Goal: Task Accomplishment & Management: Use online tool/utility

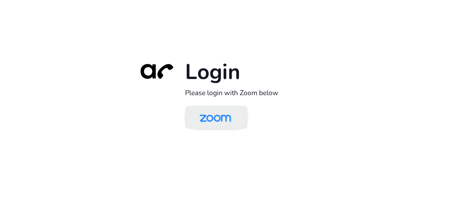
click at [223, 116] on img at bounding box center [215, 117] width 45 height 21
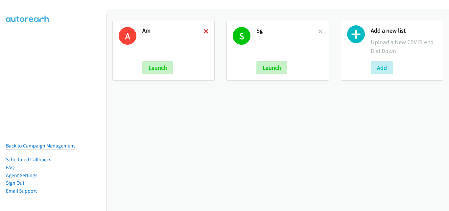
click at [204, 31] on icon at bounding box center [206, 32] width 5 height 5
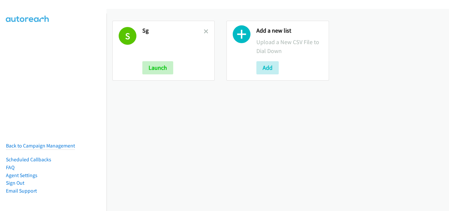
click at [204, 31] on icon at bounding box center [206, 32] width 5 height 5
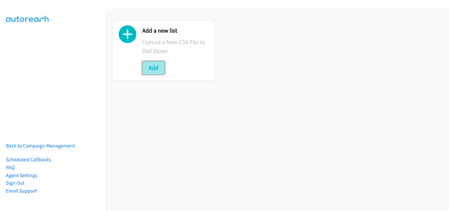
click at [156, 72] on button "Add" at bounding box center [153, 67] width 22 height 13
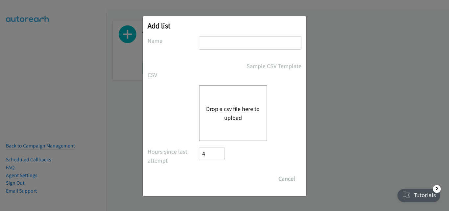
click at [231, 115] on button "Drop a csv file here to upload" at bounding box center [233, 113] width 54 height 18
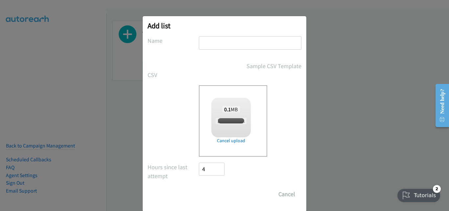
checkbox input "true"
click at [230, 41] on input "text" at bounding box center [250, 42] width 103 height 13
type input "Morning"
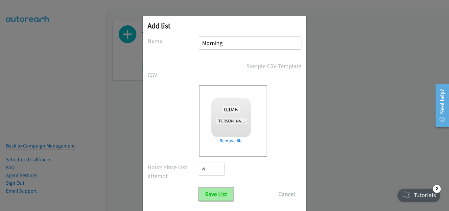
click at [213, 193] on input "Save List" at bounding box center [216, 193] width 35 height 13
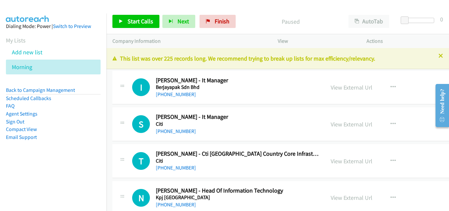
click at [111, 130] on td "S Callback Scheduled [PERSON_NAME] - It Manager Citi Asia/[GEOGRAPHIC_DATA] [PH…" at bounding box center [313, 124] width 413 height 37
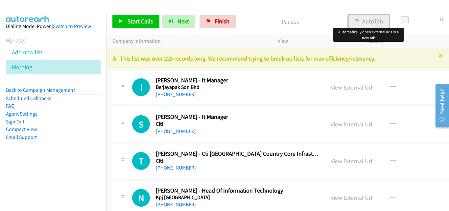
click at [375, 21] on button "AutoTab" at bounding box center [368, 21] width 41 height 13
click at [132, 24] on span "Start Calls" at bounding box center [141, 21] width 26 height 8
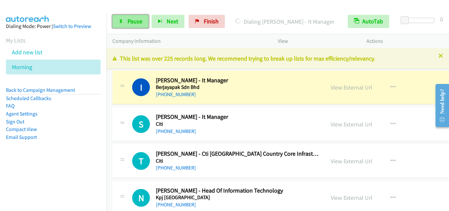
click at [132, 22] on span "Pause" at bounding box center [135, 21] width 15 height 8
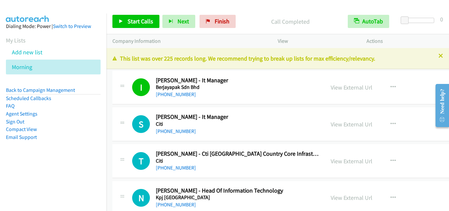
drag, startPoint x: 128, startPoint y: 111, endPoint x: 244, endPoint y: 8, distance: 155.3
click at [139, 22] on span "Start Calls" at bounding box center [141, 21] width 26 height 8
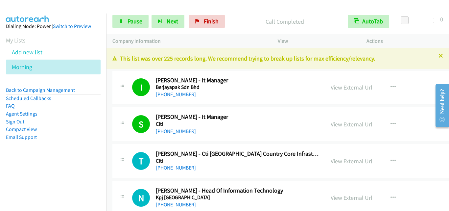
click at [121, 176] on div "T Callback Scheduled [PERSON_NAME] - Cti [GEOGRAPHIC_DATA] Country Core Infrast…" at bounding box center [312, 161] width 401 height 34
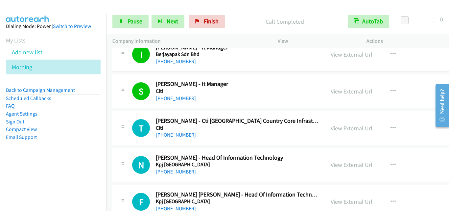
scroll to position [66, 0]
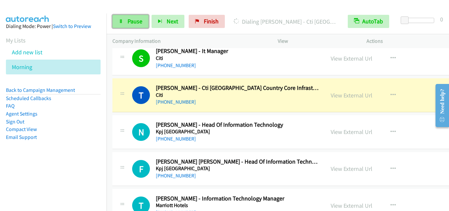
click at [137, 24] on span "Pause" at bounding box center [135, 21] width 15 height 8
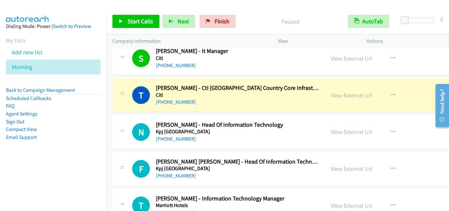
drag, startPoint x: 121, startPoint y: 116, endPoint x: 181, endPoint y: 84, distance: 68.1
click at [121, 116] on div "N Callback Scheduled [PERSON_NAME] - Head Of Information Technology Kpj [GEOGRA…" at bounding box center [312, 132] width 401 height 34
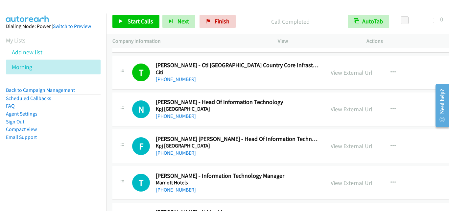
scroll to position [99, 0]
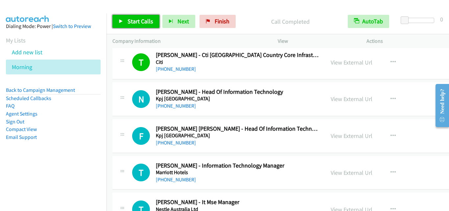
click at [120, 19] on icon at bounding box center [121, 21] width 5 height 5
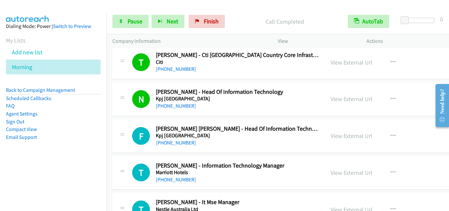
click at [128, 142] on div "F Callback Scheduled [PERSON_NAME] [PERSON_NAME] - Head Of Information Technolo…" at bounding box center [218, 136] width 201 height 22
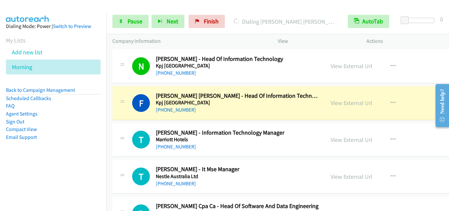
scroll to position [164, 0]
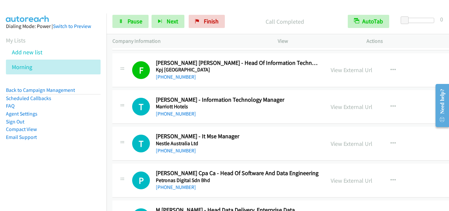
click at [127, 107] on div "T Callback Scheduled [PERSON_NAME] - Information Technology Manager Marriott Ho…" at bounding box center [218, 107] width 201 height 22
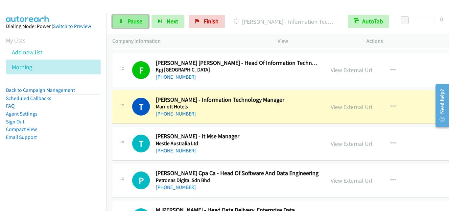
click at [121, 24] on link "Pause" at bounding box center [130, 21] width 36 height 13
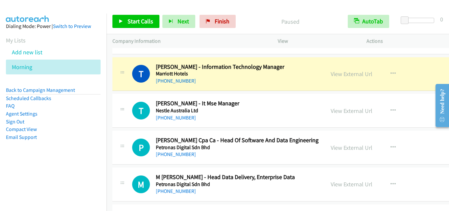
click at [127, 96] on div "T Callback Scheduled [PERSON_NAME] - It Mse Manager Nestle Australia Ltd Asia/[…" at bounding box center [312, 111] width 401 height 34
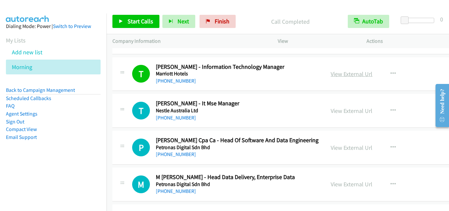
click at [336, 73] on link "View External Url" at bounding box center [352, 74] width 42 height 8
click at [116, 19] on link "Start Calls" at bounding box center [135, 21] width 47 height 13
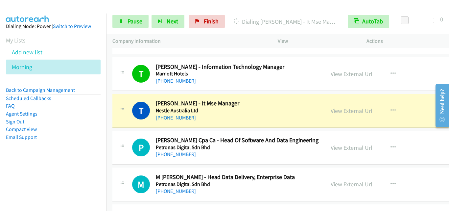
click at [115, 105] on div "T Callback Scheduled [PERSON_NAME] - It Mse Manager Nestle Australia Ltd Asia/[…" at bounding box center [218, 111] width 212 height 22
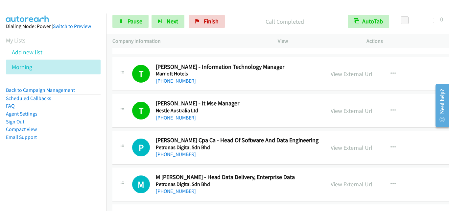
click at [130, 128] on td "T Callback Scheduled [PERSON_NAME] - It Mse Manager Nestle Australia Ltd Asia/[…" at bounding box center [313, 110] width 413 height 37
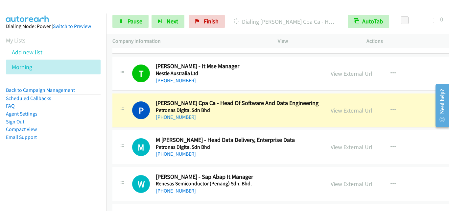
scroll to position [263, 0]
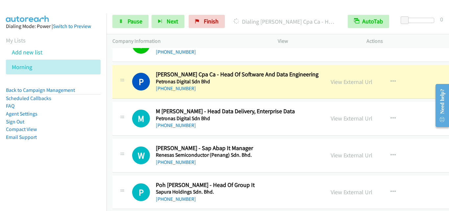
click at [120, 85] on div at bounding box center [122, 80] width 8 height 18
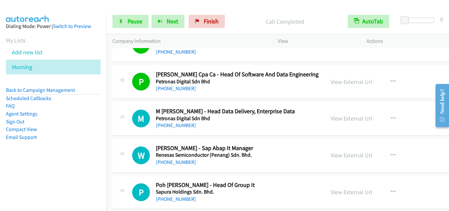
click at [125, 108] on div at bounding box center [122, 116] width 8 height 18
click at [127, 107] on div "M Callback Scheduled M [PERSON_NAME] - Head Data Delivery, Enterprise Data Petr…" at bounding box center [218, 118] width 201 height 22
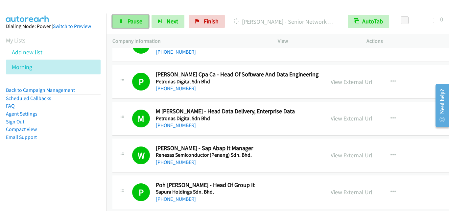
click at [135, 24] on span "Pause" at bounding box center [135, 21] width 15 height 8
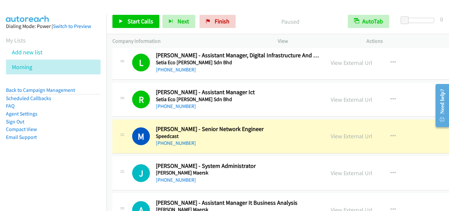
scroll to position [460, 0]
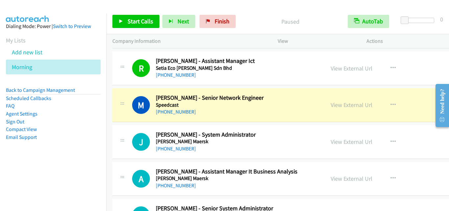
drag, startPoint x: 119, startPoint y: 121, endPoint x: 179, endPoint y: 141, distance: 62.7
click at [119, 121] on div "M Callback Scheduled [PERSON_NAME] - Senior Network Engineer Speedcast Asia/[GE…" at bounding box center [312, 105] width 401 height 34
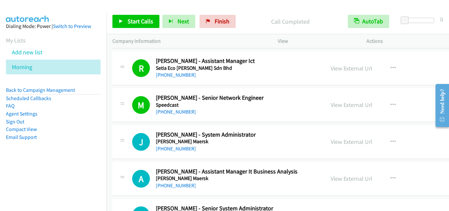
click at [108, 122] on td "M Callback Scheduled [PERSON_NAME] - Senior Network Engineer Speedcast Asia/[GE…" at bounding box center [313, 105] width 413 height 37
click at [129, 21] on span "Start Calls" at bounding box center [141, 21] width 26 height 8
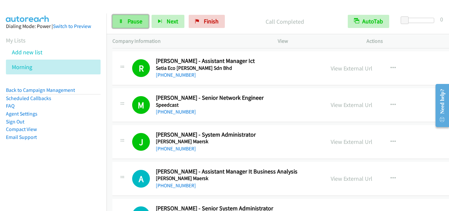
click at [126, 18] on link "Pause" at bounding box center [130, 21] width 36 height 13
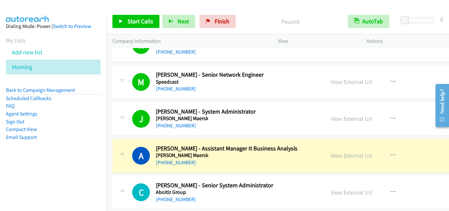
scroll to position [493, 0]
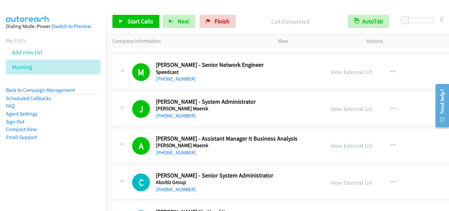
click at [114, 128] on td "A Callback Scheduled [PERSON_NAME] - Assistant Manager It Business Analysis [PE…" at bounding box center [313, 145] width 413 height 37
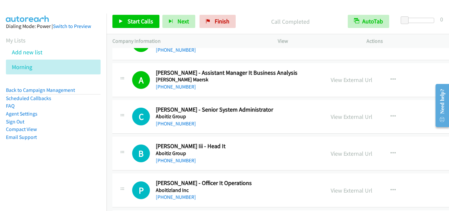
scroll to position [592, 0]
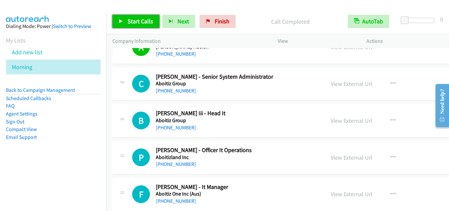
click at [131, 22] on span "Start Calls" at bounding box center [141, 21] width 26 height 8
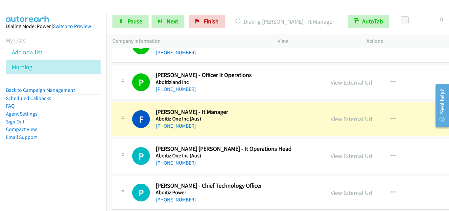
scroll to position [690, 0]
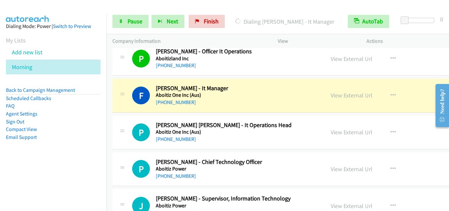
drag, startPoint x: 135, startPoint y: 115, endPoint x: 135, endPoint y: 111, distance: 4.6
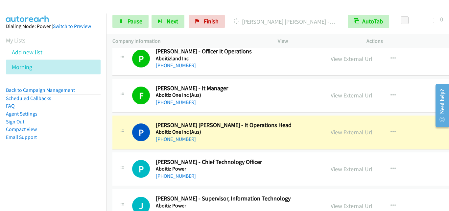
scroll to position [723, 0]
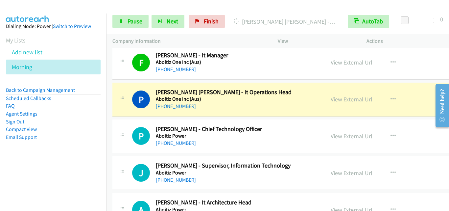
click at [109, 117] on td "P Callback Scheduled [PERSON_NAME] - It Operations Head Aboitiz One Inc (Aus) […" at bounding box center [313, 99] width 413 height 37
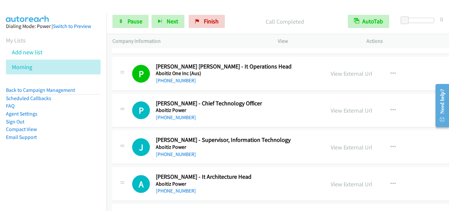
scroll to position [756, 0]
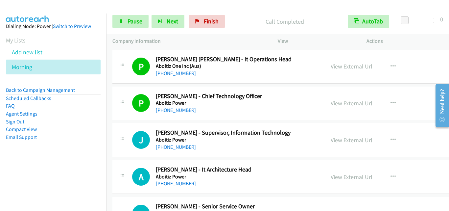
click at [131, 131] on div "J Callback Scheduled [PERSON_NAME] - Supervisor, Information Technology Aboitiz…" at bounding box center [218, 140] width 201 height 22
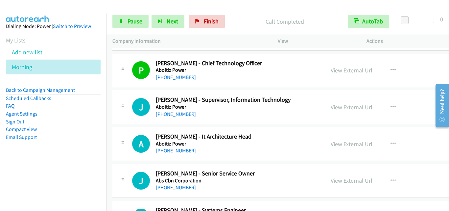
scroll to position [822, 0]
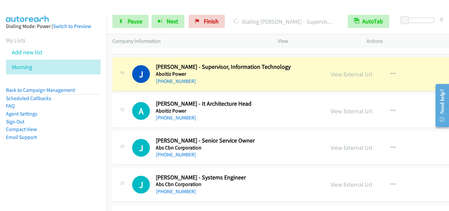
click at [122, 97] on div "A Callback Scheduled [PERSON_NAME] - It Architecture Head Aboitiz Power [GEOGRA…" at bounding box center [312, 111] width 401 height 34
click at [126, 22] on link "Pause" at bounding box center [130, 21] width 36 height 13
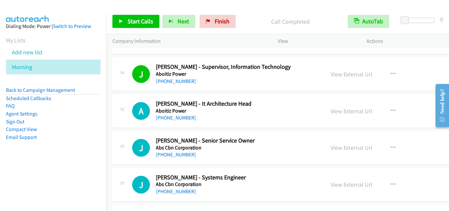
click at [126, 119] on div "A Callback Scheduled [PERSON_NAME] - It Architecture Head Aboitiz Power [GEOGRA…" at bounding box center [218, 111] width 201 height 22
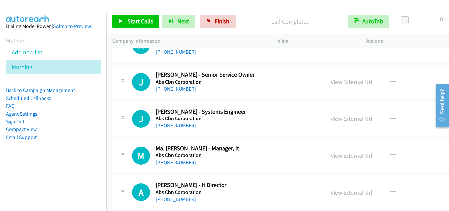
scroll to position [920, 0]
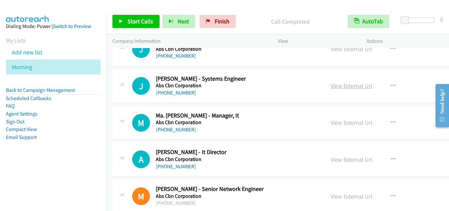
click at [354, 86] on link "View External Url" at bounding box center [352, 86] width 42 height 8
click at [391, 85] on icon "button" at bounding box center [393, 85] width 5 height 5
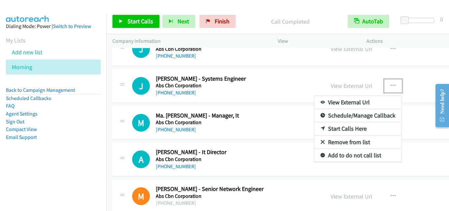
click at [350, 130] on link "Start Calls Here" at bounding box center [357, 128] width 87 height 13
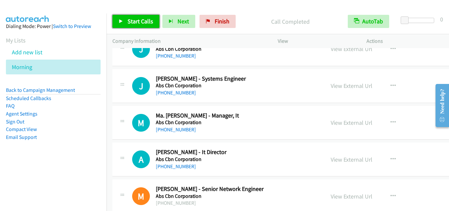
click at [146, 24] on span "Start Calls" at bounding box center [141, 21] width 26 height 8
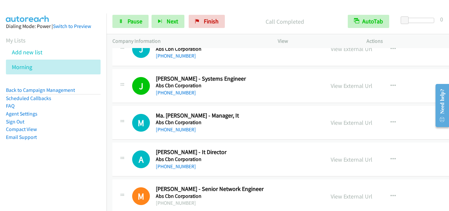
click at [130, 130] on div "M Callback Scheduled Ma. [PERSON_NAME] - Manager, It Abs Cbn Corporation [GEOGR…" at bounding box center [218, 123] width 201 height 22
click at [135, 152] on h1 "A" at bounding box center [141, 159] width 18 height 18
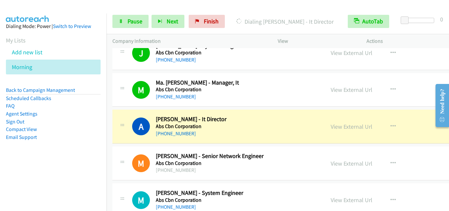
click at [117, 137] on div "A Callback Scheduled [PERSON_NAME] - It Director Abs Cbn Corporation [GEOGRAPHI…" at bounding box center [312, 126] width 401 height 34
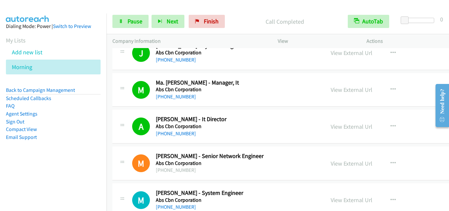
click at [126, 131] on div at bounding box center [122, 124] width 8 height 18
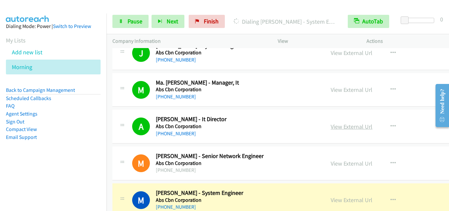
click at [353, 128] on link "View External Url" at bounding box center [352, 127] width 42 height 8
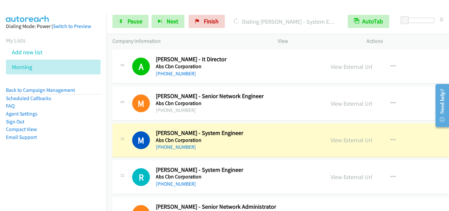
scroll to position [1019, 0]
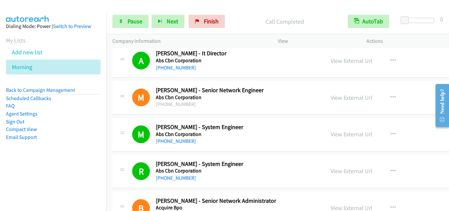
drag, startPoint x: 124, startPoint y: 75, endPoint x: 177, endPoint y: 54, distance: 57.2
click at [124, 75] on div "A Callback Scheduled [PERSON_NAME] - It Director Abs Cbn Corporation [GEOGRAPHI…" at bounding box center [312, 61] width 401 height 34
click at [349, 58] on link "View External Url" at bounding box center [352, 61] width 42 height 8
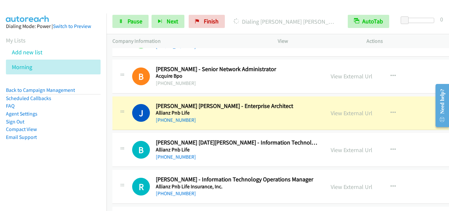
scroll to position [1183, 0]
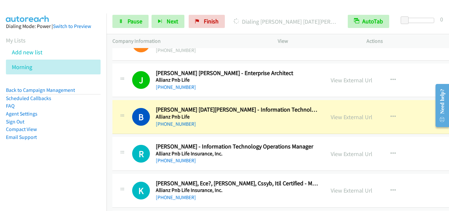
click at [118, 110] on div at bounding box center [122, 115] width 8 height 18
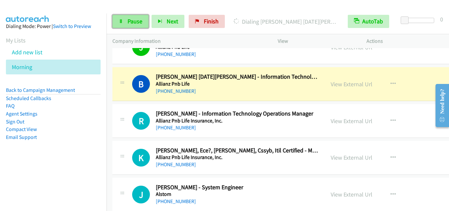
click at [139, 25] on link "Pause" at bounding box center [130, 21] width 36 height 13
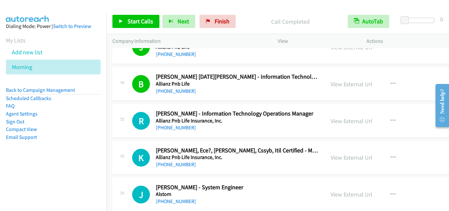
drag, startPoint x: 131, startPoint y: 106, endPoint x: 169, endPoint y: 63, distance: 56.6
click at [131, 106] on div "R Callback Scheduled [PERSON_NAME] - Information Technology Operations Manager …" at bounding box center [312, 121] width 401 height 34
click at [143, 17] on link "Start Calls" at bounding box center [135, 21] width 47 height 13
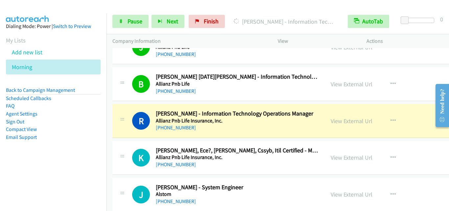
click at [123, 125] on div at bounding box center [122, 119] width 8 height 18
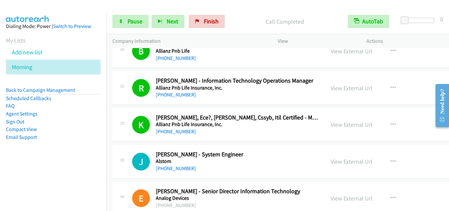
click at [129, 164] on div "J Callback Scheduled [PERSON_NAME] - System Engineer Alstom [GEOGRAPHIC_DATA]/[…" at bounding box center [218, 162] width 201 height 22
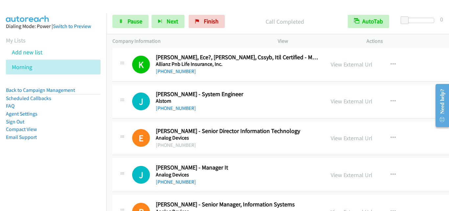
scroll to position [1315, 0]
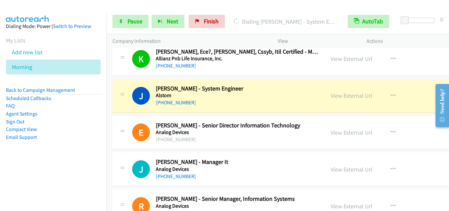
click at [123, 113] on td "J Callback Scheduled [PERSON_NAME] - System Engineer Alstom [GEOGRAPHIC_DATA]/[…" at bounding box center [313, 95] width 413 height 37
click at [135, 22] on span "Pause" at bounding box center [135, 21] width 15 height 8
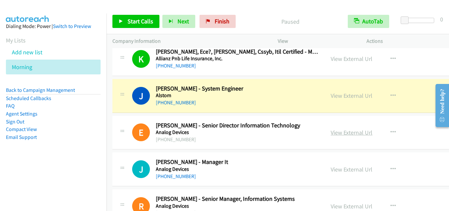
click at [331, 133] on link "View External Url" at bounding box center [352, 133] width 42 height 8
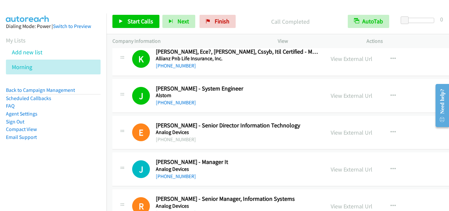
scroll to position [1381, 0]
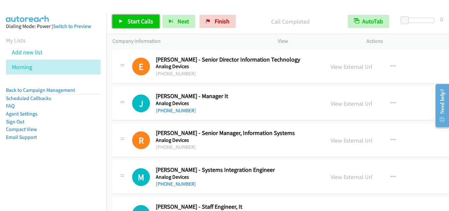
click at [138, 26] on link "Start Calls" at bounding box center [135, 21] width 47 height 13
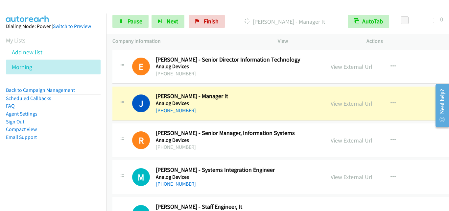
click at [137, 120] on div "J Callback Scheduled [PERSON_NAME] - Manager It Analog Devices [GEOGRAPHIC_DATA…" at bounding box center [312, 103] width 401 height 34
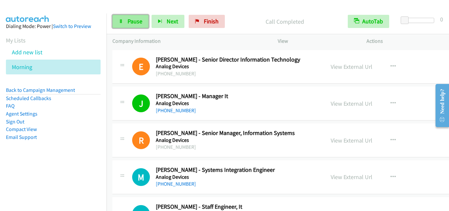
click at [131, 18] on span "Pause" at bounding box center [135, 21] width 15 height 8
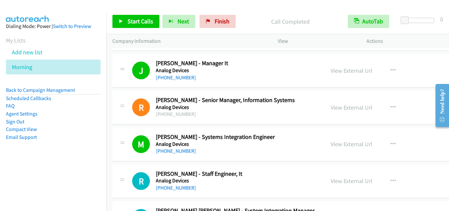
scroll to position [1512, 0]
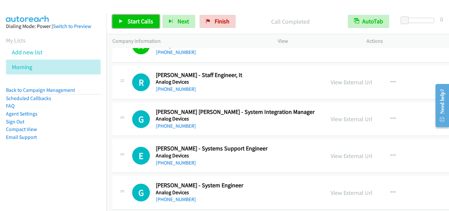
click at [134, 25] on link "Start Calls" at bounding box center [135, 21] width 47 height 13
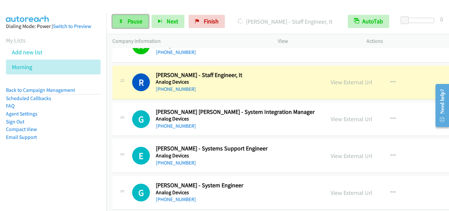
click at [122, 23] on icon at bounding box center [121, 21] width 5 height 5
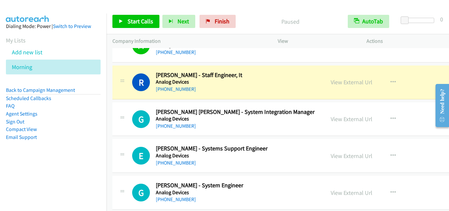
drag, startPoint x: 128, startPoint y: 93, endPoint x: 138, endPoint y: 64, distance: 30.7
click at [128, 93] on div "R Callback Scheduled [PERSON_NAME] - Staff Engineer, It Analog Devices [GEOGRAP…" at bounding box center [218, 82] width 201 height 22
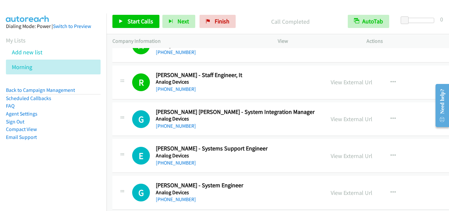
scroll to position [1545, 0]
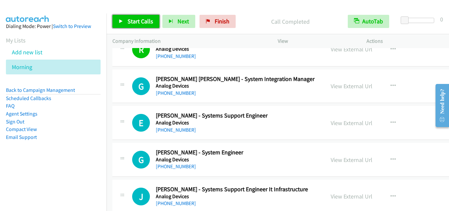
click at [123, 21] on icon at bounding box center [121, 21] width 5 height 5
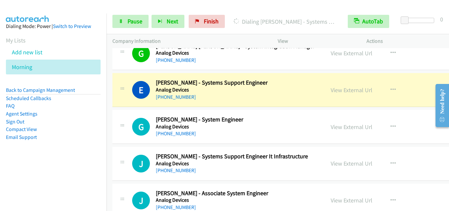
scroll to position [1611, 0]
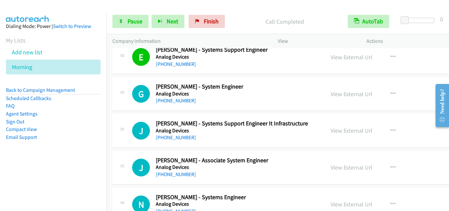
click at [124, 105] on div "G Callback Scheduled [PERSON_NAME] - System Engineer Analog Devices [GEOGRAPHIC…" at bounding box center [218, 94] width 201 height 22
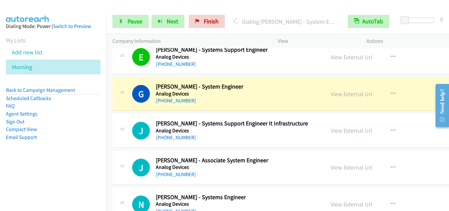
click at [126, 104] on div "G Callback Scheduled [PERSON_NAME] - System Engineer Analog Devices [GEOGRAPHIC…" at bounding box center [218, 94] width 201 height 22
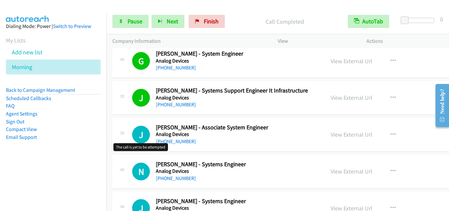
click at [133, 131] on h1 "J" at bounding box center [141, 135] width 18 height 18
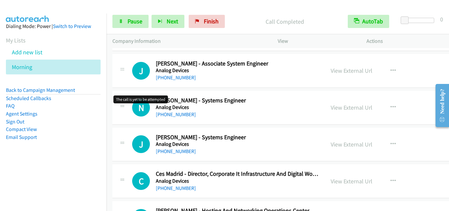
scroll to position [1709, 0]
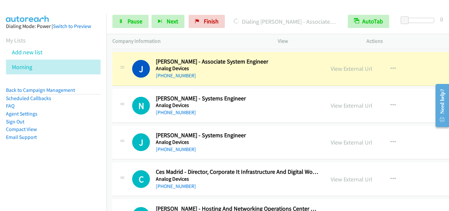
click at [130, 95] on div "N Callback Scheduled [PERSON_NAME] - Systems Engineer Analog Devices [GEOGRAPHI…" at bounding box center [218, 106] width 201 height 22
click at [128, 20] on span "Pause" at bounding box center [135, 21] width 15 height 8
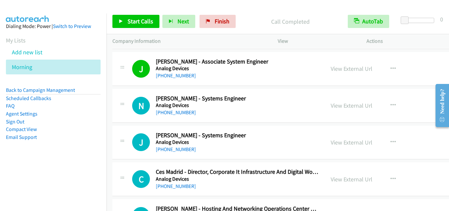
click at [121, 80] on div "J Callback Scheduled [PERSON_NAME] - Associate System Engineer Analog Devices […" at bounding box center [312, 69] width 401 height 34
click at [358, 70] on link "View External Url" at bounding box center [352, 69] width 42 height 8
click at [118, 20] on link "Start Calls" at bounding box center [135, 21] width 47 height 13
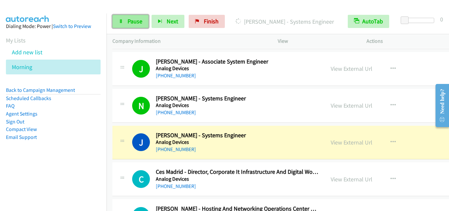
click at [135, 23] on span "Pause" at bounding box center [135, 21] width 15 height 8
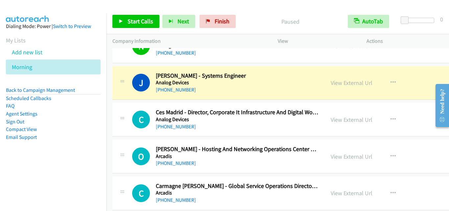
scroll to position [1775, 0]
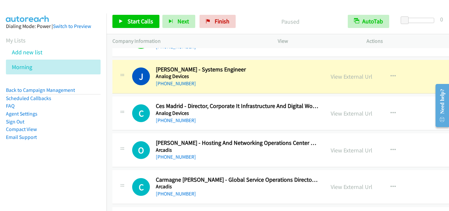
click at [137, 93] on div "J Callback Scheduled [PERSON_NAME] - Systems Engineer Analog Devices [GEOGRAPHI…" at bounding box center [312, 77] width 401 height 34
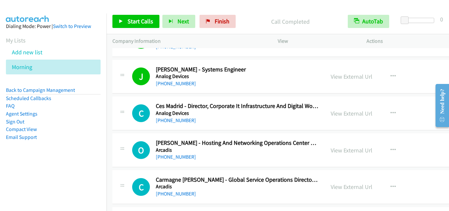
click at [119, 113] on icon at bounding box center [122, 112] width 8 height 3
click at [140, 23] on span "Start Calls" at bounding box center [141, 21] width 26 height 8
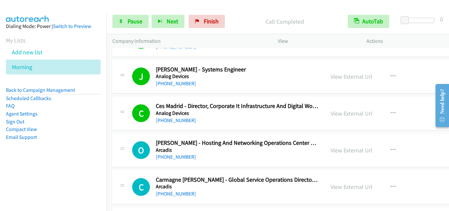
click at [113, 131] on td "C Callback Scheduled Ces Madrid - Director, Corporate It Infrastructure And Dig…" at bounding box center [313, 113] width 413 height 37
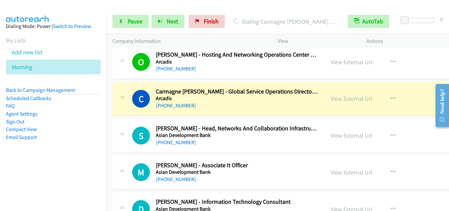
scroll to position [1874, 0]
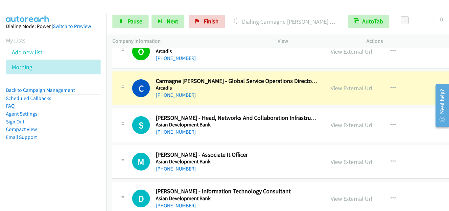
click at [113, 108] on div "S Callback Scheduled [PERSON_NAME] - Head, Networks And Collaboration Infrastru…" at bounding box center [312, 125] width 401 height 34
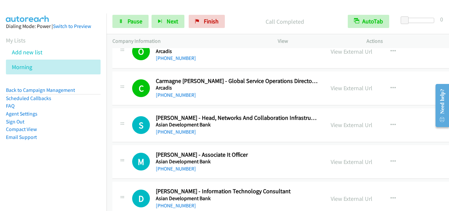
click at [134, 134] on div "S Callback Scheduled [PERSON_NAME] - Head, Networks And Collaboration Infrastru…" at bounding box center [225, 125] width 187 height 22
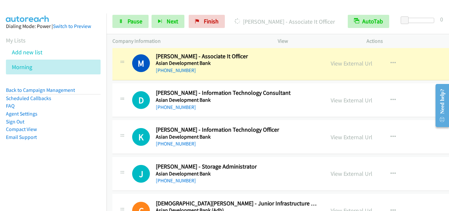
scroll to position [1972, 0]
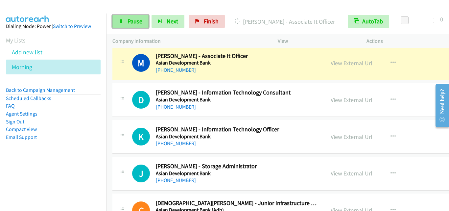
click at [122, 25] on link "Pause" at bounding box center [130, 21] width 36 height 13
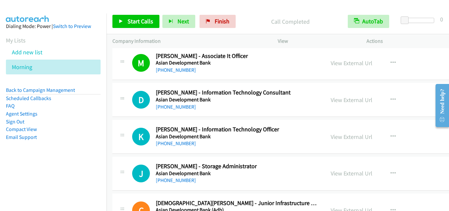
click at [119, 112] on div "D Callback Scheduled [PERSON_NAME] - Information Technology Consultant Asian De…" at bounding box center [312, 100] width 401 height 34
click at [136, 20] on span "Start Calls" at bounding box center [141, 21] width 26 height 8
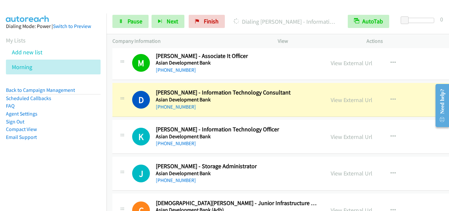
click at [141, 148] on div "K Callback Scheduled [PERSON_NAME] - Information Technology Officer Asian Devel…" at bounding box center [312, 137] width 401 height 34
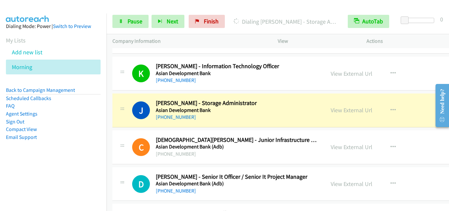
scroll to position [2071, 0]
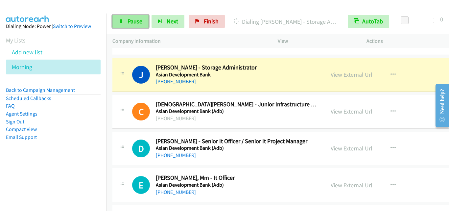
click at [119, 20] on icon at bounding box center [121, 21] width 5 height 5
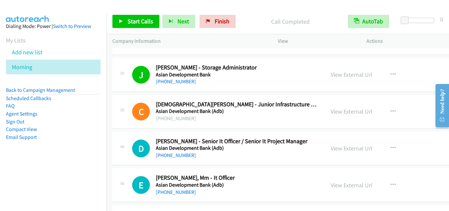
click at [115, 129] on td "C Callback Scheduled [DEMOGRAPHIC_DATA][PERSON_NAME] - Junior Infrastructure En…" at bounding box center [313, 111] width 413 height 37
click at [149, 19] on span "Start Calls" at bounding box center [141, 21] width 26 height 8
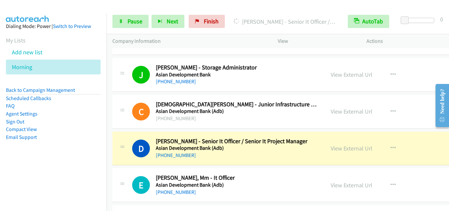
drag, startPoint x: 117, startPoint y: 135, endPoint x: 212, endPoint y: 158, distance: 97.5
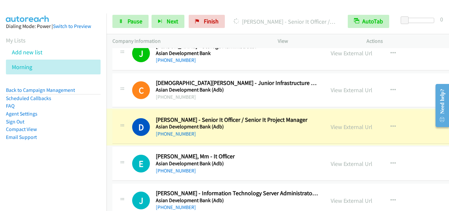
scroll to position [2104, 0]
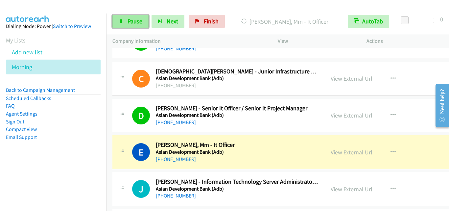
click at [141, 25] on link "Pause" at bounding box center [130, 21] width 36 height 13
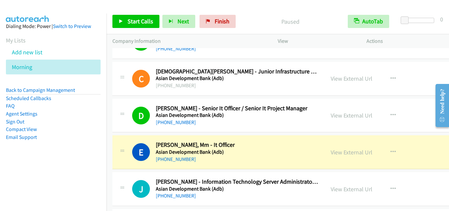
scroll to position [2137, 0]
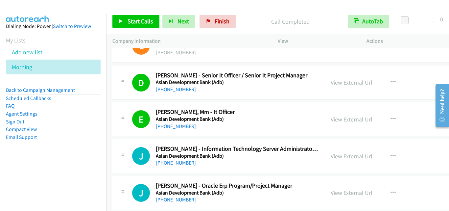
drag, startPoint x: 121, startPoint y: 121, endPoint x: 127, endPoint y: 25, distance: 96.2
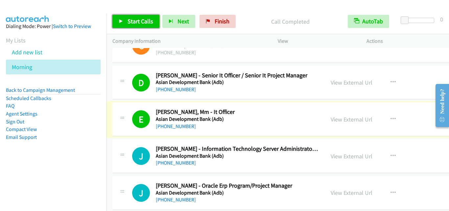
click at [136, 23] on span "Start Calls" at bounding box center [141, 21] width 26 height 8
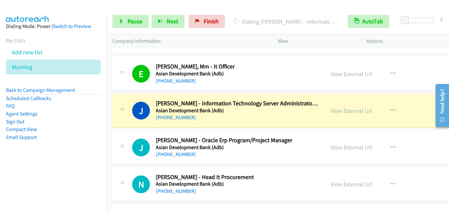
scroll to position [2203, 0]
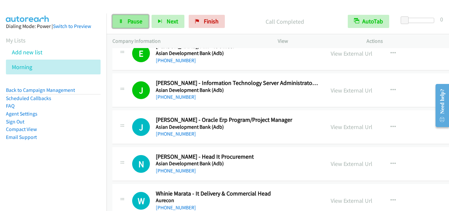
click at [133, 23] on span "Pause" at bounding box center [135, 21] width 15 height 8
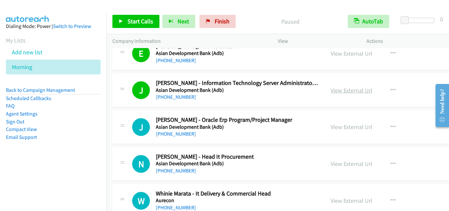
click at [342, 92] on link "View External Url" at bounding box center [352, 90] width 42 height 8
click at [129, 27] on link "Start Calls" at bounding box center [135, 21] width 47 height 13
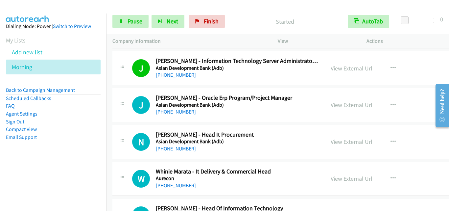
scroll to position [2235, 0]
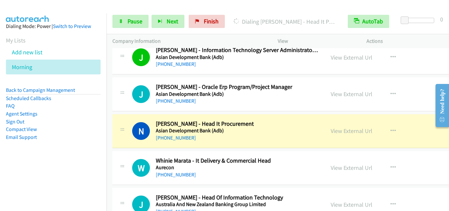
click at [127, 122] on div "N Callback Scheduled [PERSON_NAME] - Head It Procurement Asian Development Bank…" at bounding box center [218, 131] width 201 height 22
click at [138, 22] on span "Pause" at bounding box center [135, 21] width 15 height 8
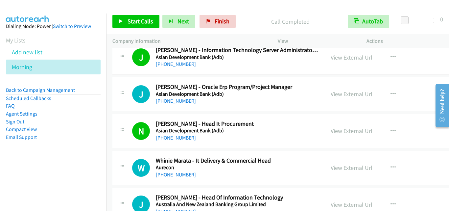
click at [121, 139] on div "N Callback Scheduled [PERSON_NAME] - Head It Procurement Asian Development Bank…" at bounding box center [218, 131] width 201 height 22
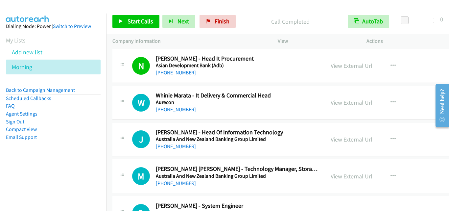
scroll to position [2301, 0]
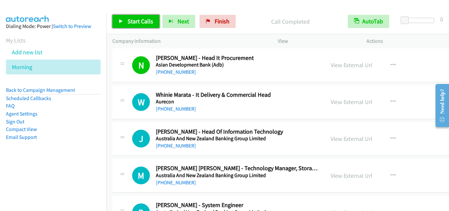
click at [137, 23] on span "Start Calls" at bounding box center [141, 21] width 26 height 8
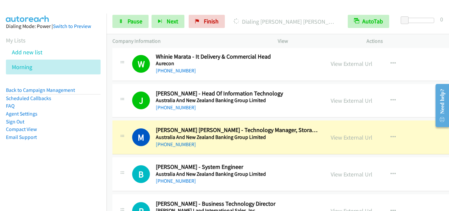
scroll to position [2400, 0]
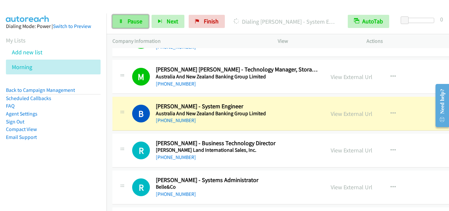
click at [123, 24] on link "Pause" at bounding box center [130, 21] width 36 height 13
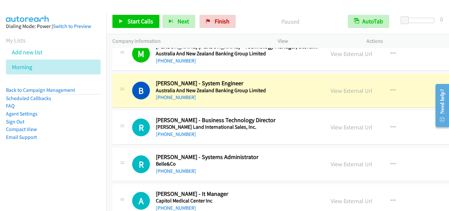
scroll to position [2433, 0]
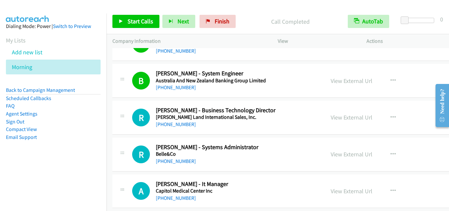
click at [129, 115] on div "R Callback Scheduled [PERSON_NAME] - Business Technology Director [PERSON_NAME]…" at bounding box center [218, 118] width 201 height 22
drag, startPoint x: 134, startPoint y: 22, endPoint x: 142, endPoint y: 26, distance: 8.8
click at [134, 22] on span "Start Calls" at bounding box center [141, 21] width 26 height 8
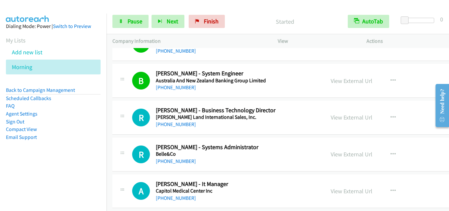
scroll to position [2466, 0]
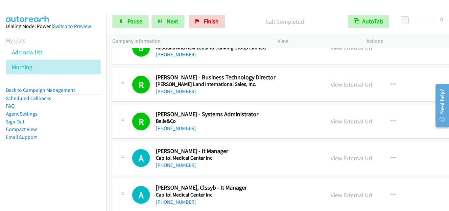
click at [130, 153] on div "A Callback Scheduled [PERSON_NAME] - It Manager Capitol Medical Center Inc [GEO…" at bounding box center [218, 158] width 201 height 22
click at [123, 21] on link "Pause" at bounding box center [130, 21] width 36 height 13
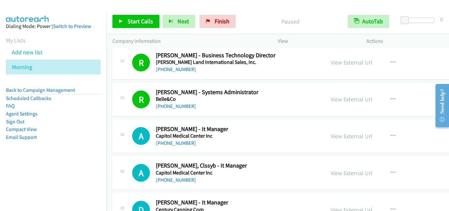
scroll to position [2498, 0]
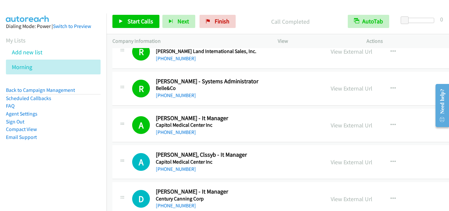
drag, startPoint x: 133, startPoint y: 29, endPoint x: 135, endPoint y: 24, distance: 4.6
click at [133, 28] on div "Start Calls Pause Next Finish Call Completed AutoTab AutoTab 0" at bounding box center [278, 21] width 343 height 25
click at [138, 21] on span "Start Calls" at bounding box center [141, 21] width 26 height 8
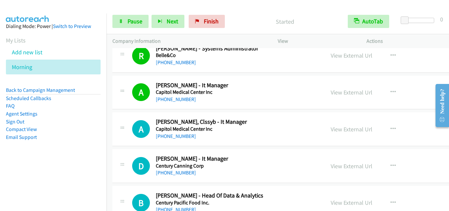
scroll to position [2564, 0]
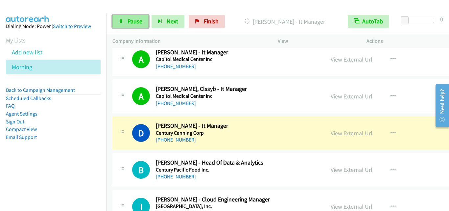
click at [128, 23] on span "Pause" at bounding box center [135, 21] width 15 height 8
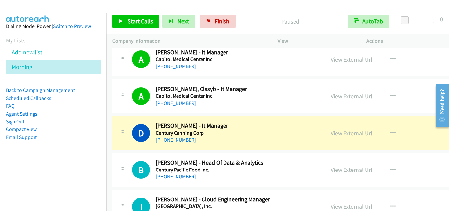
scroll to position [2597, 0]
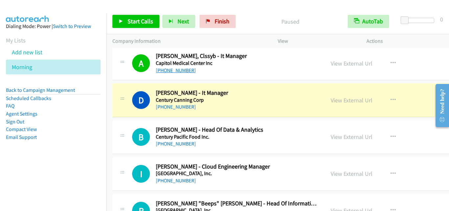
drag, startPoint x: 127, startPoint y: 109, endPoint x: 160, endPoint y: 71, distance: 51.3
click at [127, 109] on div "D Callback Scheduled [PERSON_NAME] - It Manager Century Canning Corp [GEOGRAPHI…" at bounding box center [218, 100] width 201 height 22
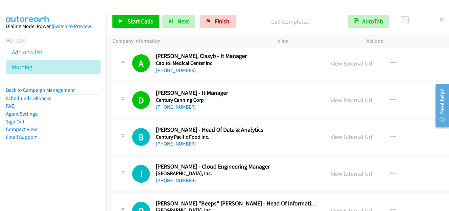
scroll to position [2630, 0]
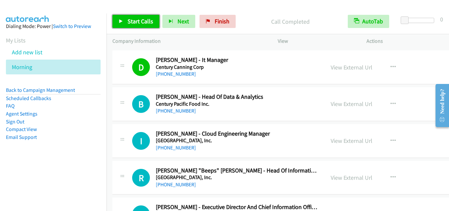
click at [120, 22] on icon at bounding box center [121, 21] width 5 height 5
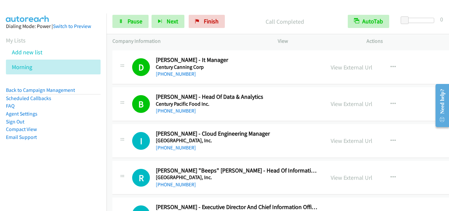
click at [125, 150] on div "I Callback Scheduled [PERSON_NAME] - Cloud Engineering Manager [GEOGRAPHIC_DATA…" at bounding box center [218, 141] width 201 height 22
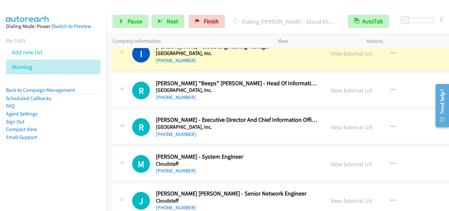
scroll to position [2728, 0]
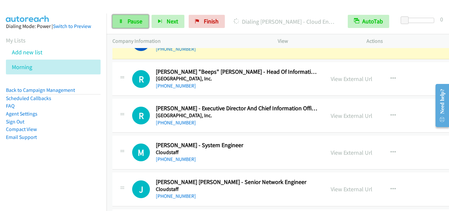
click at [114, 20] on link "Pause" at bounding box center [130, 21] width 36 height 13
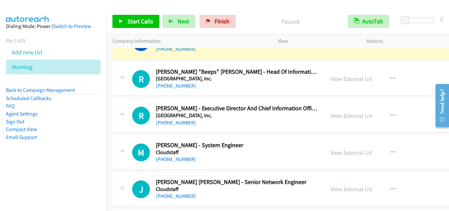
scroll to position [2696, 0]
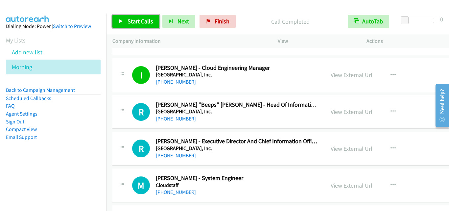
click at [121, 16] on link "Start Calls" at bounding box center [135, 21] width 47 height 13
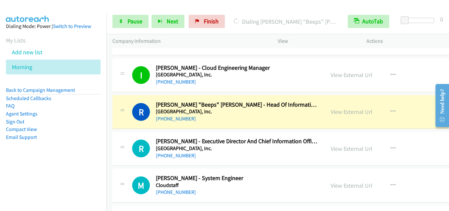
click at [120, 112] on icon at bounding box center [122, 110] width 8 height 3
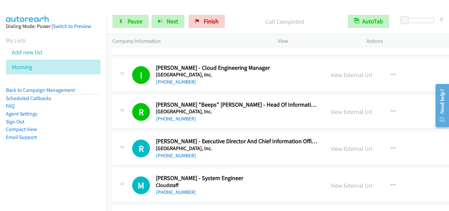
click at [115, 160] on div "R Callback Scheduled [PERSON_NAME] - Executive Director And Chief Information O…" at bounding box center [312, 148] width 401 height 34
click at [122, 152] on div at bounding box center [122, 146] width 8 height 18
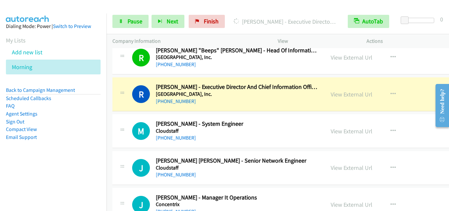
scroll to position [2761, 0]
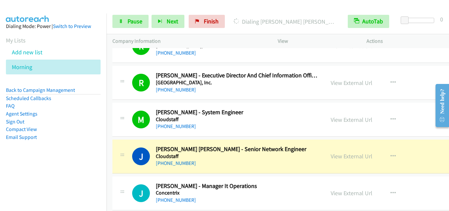
click at [124, 145] on div at bounding box center [122, 154] width 8 height 18
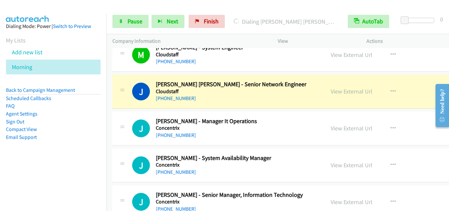
scroll to position [2827, 0]
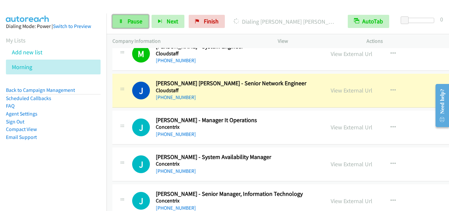
click at [123, 24] on link "Pause" at bounding box center [130, 21] width 36 height 13
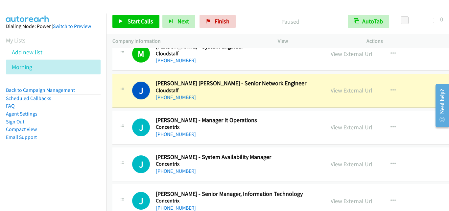
click at [351, 93] on link "View External Url" at bounding box center [352, 90] width 42 height 8
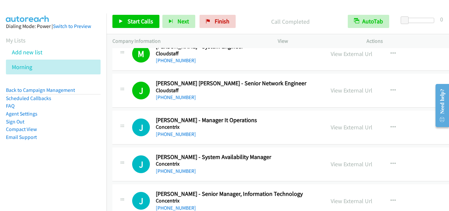
drag, startPoint x: 118, startPoint y: 114, endPoint x: 293, endPoint y: 7, distance: 204.8
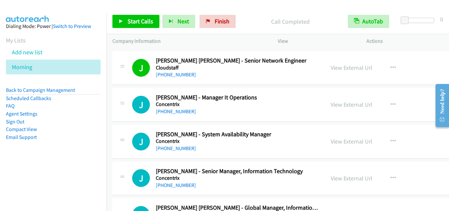
scroll to position [2860, 0]
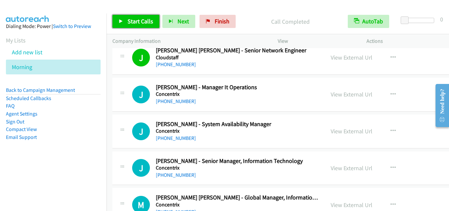
click at [137, 21] on span "Start Calls" at bounding box center [141, 21] width 26 height 8
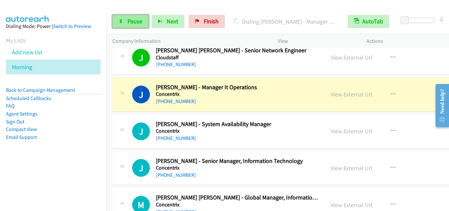
click at [132, 24] on span "Pause" at bounding box center [135, 21] width 15 height 8
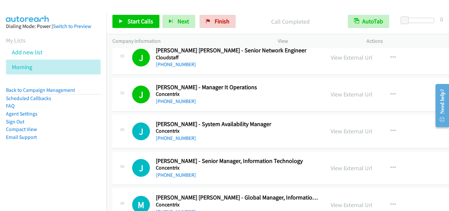
click at [129, 133] on div "J Callback Scheduled [PERSON_NAME] - System Availability Manager Concentrix [GE…" at bounding box center [218, 131] width 201 height 22
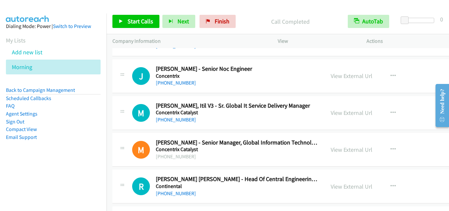
scroll to position [3813, 0]
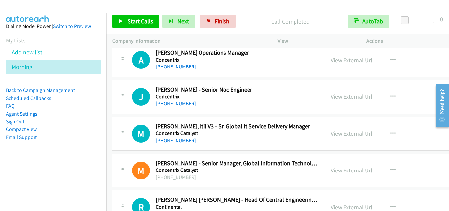
click at [346, 95] on link "View External Url" at bounding box center [352, 97] width 42 height 8
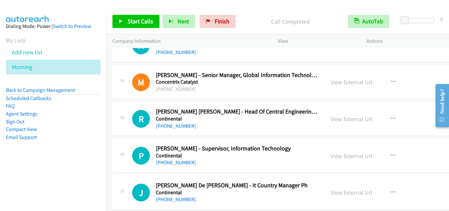
scroll to position [3912, 0]
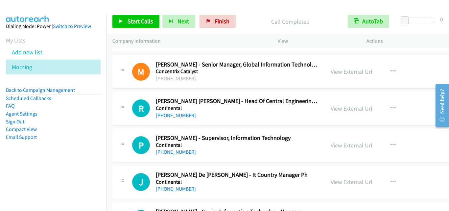
click at [333, 107] on link "View External Url" at bounding box center [352, 109] width 42 height 8
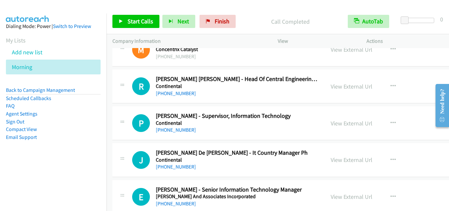
scroll to position [3945, 0]
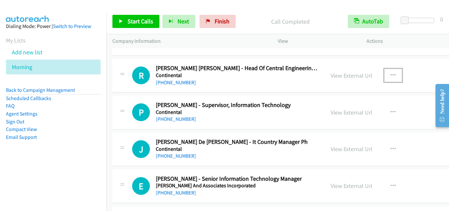
click at [391, 74] on button "button" at bounding box center [393, 75] width 18 height 13
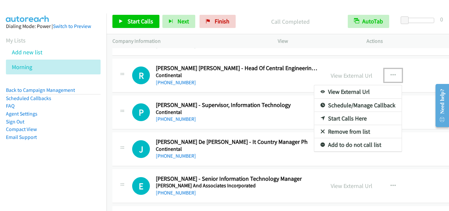
click at [356, 120] on link "Start Calls Here" at bounding box center [357, 118] width 87 height 13
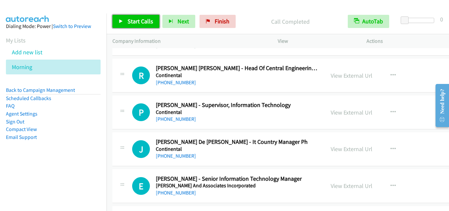
click at [135, 22] on span "Start Calls" at bounding box center [141, 21] width 26 height 8
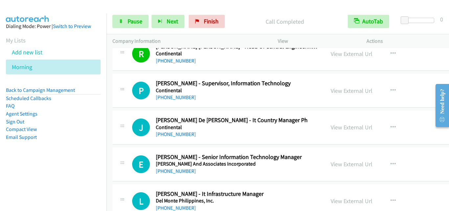
scroll to position [3978, 0]
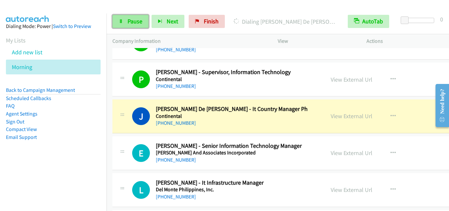
click at [127, 15] on link "Pause" at bounding box center [130, 21] width 36 height 13
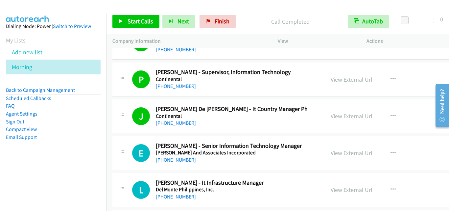
scroll to position [4011, 0]
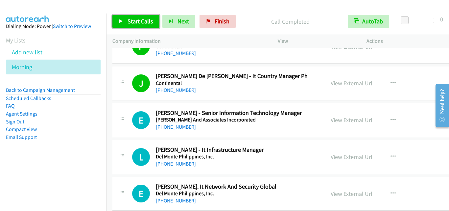
click at [152, 23] on span "Start Calls" at bounding box center [141, 21] width 26 height 8
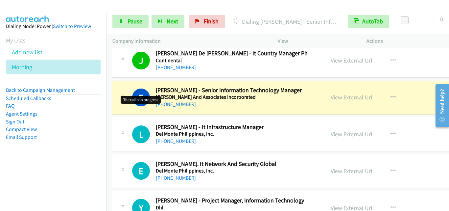
scroll to position [4043, 0]
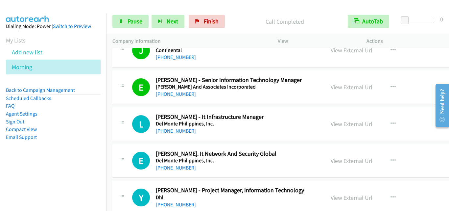
click at [120, 120] on icon at bounding box center [122, 121] width 8 height 3
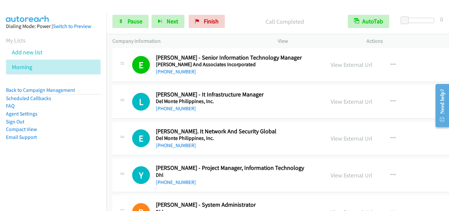
scroll to position [4076, 0]
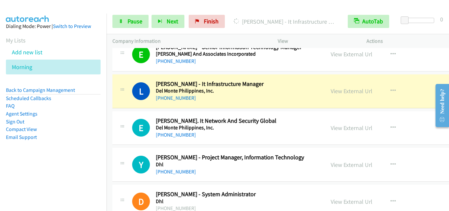
drag, startPoint x: 121, startPoint y: 134, endPoint x: 315, endPoint y: 0, distance: 235.6
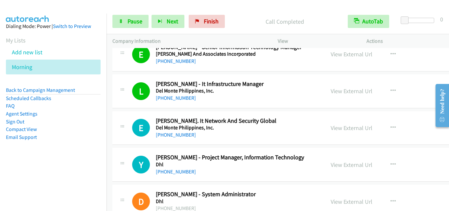
click at [122, 114] on div "E Callback Scheduled [PERSON_NAME] It Network And Security Global Del Monte [GE…" at bounding box center [312, 128] width 401 height 34
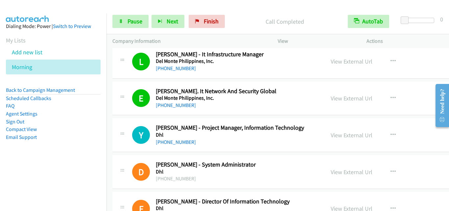
scroll to position [4109, 0]
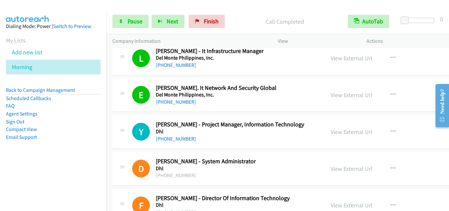
click at [126, 143] on div "Y Callback Scheduled [PERSON_NAME] - Project Manager, Information Technology Dh…" at bounding box center [312, 132] width 401 height 34
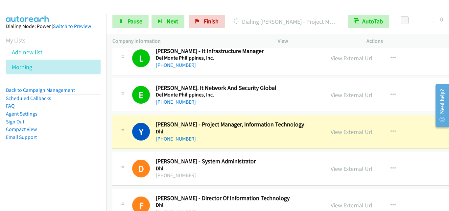
click at [115, 118] on div "Y Callback Scheduled [PERSON_NAME] - Project Manager, Information Technology Dh…" at bounding box center [312, 132] width 401 height 34
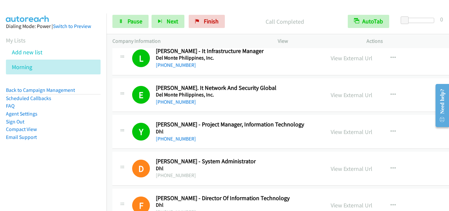
click at [127, 174] on div "D Callback Scheduled [PERSON_NAME] - System Administrator Dhl [GEOGRAPHIC_DATA]…" at bounding box center [218, 168] width 201 height 22
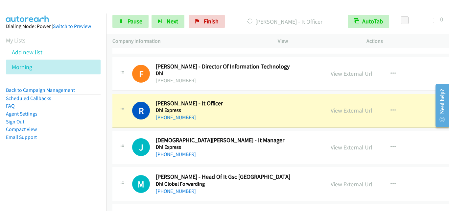
scroll to position [4274, 0]
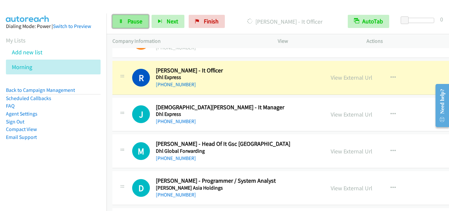
click at [122, 20] on icon at bounding box center [121, 21] width 5 height 5
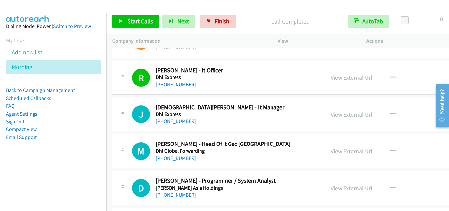
click at [115, 131] on div "J Callback Scheduled [PERSON_NAME] - It Manager Dhl Express [GEOGRAPHIC_DATA]/[…" at bounding box center [312, 115] width 401 height 34
click at [135, 24] on span "Start Calls" at bounding box center [141, 21] width 26 height 8
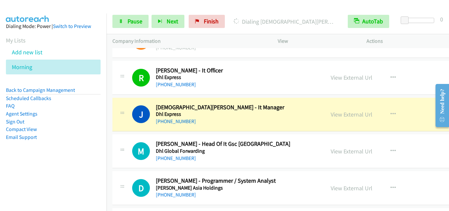
click at [121, 134] on td "M Callback Scheduled [PERSON_NAME] - Head Of It Gsc Manila Dhl Global Forwardin…" at bounding box center [313, 151] width 413 height 37
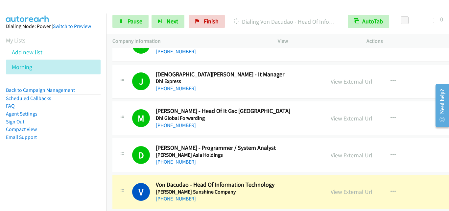
click at [35, 165] on aside "Dialing Mode: Power | Switch to Preview My Lists Add new list Morning Back to C…" at bounding box center [53, 91] width 107 height 157
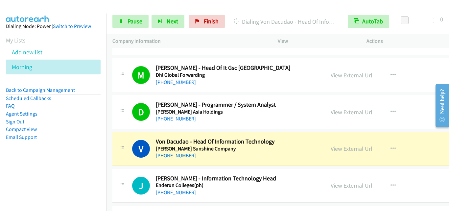
scroll to position [4405, 0]
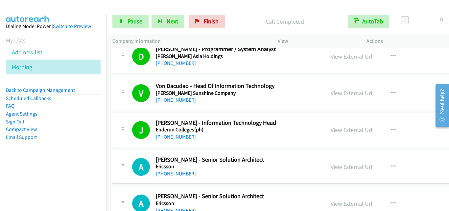
click at [120, 141] on div "J Callback Scheduled [PERSON_NAME] - Information Technology Head Enderun Colleg…" at bounding box center [312, 130] width 401 height 34
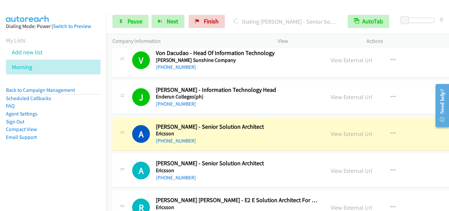
scroll to position [4471, 0]
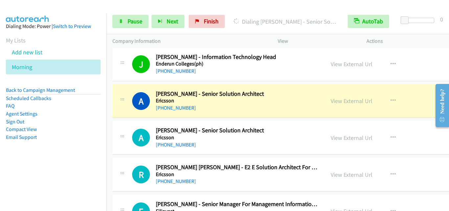
click at [121, 117] on div "A Callback Scheduled [PERSON_NAME] - Senior Solution Architect Ericsson [GEOGRA…" at bounding box center [312, 101] width 401 height 34
drag, startPoint x: 125, startPoint y: 107, endPoint x: 127, endPoint y: 98, distance: 8.9
click at [125, 107] on div at bounding box center [122, 99] width 8 height 18
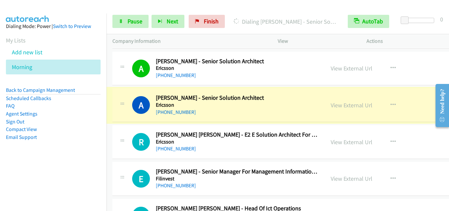
scroll to position [4504, 0]
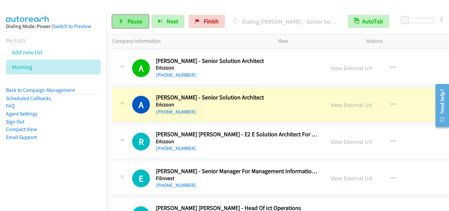
click at [125, 22] on link "Pause" at bounding box center [130, 21] width 36 height 13
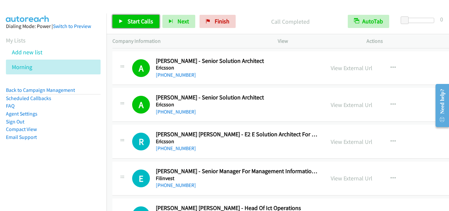
drag, startPoint x: 146, startPoint y: 17, endPoint x: 148, endPoint y: 21, distance: 4.4
click at [146, 17] on link "Start Calls" at bounding box center [135, 21] width 47 height 13
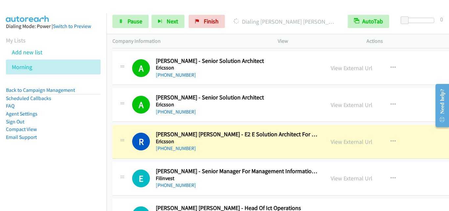
click at [131, 139] on div "R Callback Scheduled [PERSON_NAME] [PERSON_NAME] - E2 E Solution Architect For …" at bounding box center [218, 142] width 201 height 22
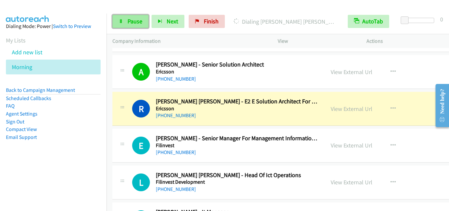
click at [130, 18] on span "Pause" at bounding box center [135, 21] width 15 height 8
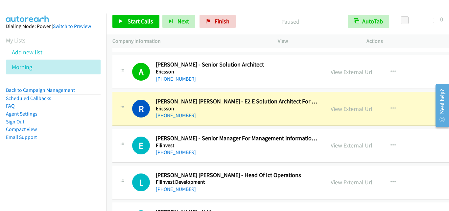
scroll to position [4569, 0]
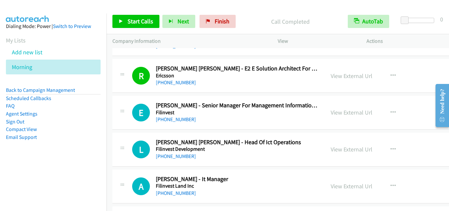
click at [122, 126] on div "E Callback Scheduled [PERSON_NAME] - Senior Manager For Management Information …" at bounding box center [312, 113] width 401 height 34
click at [139, 14] on div "Start Calls Pause Next Finish Call Completed AutoTab AutoTab 0" at bounding box center [278, 21] width 343 height 25
click at [136, 19] on span "Start Calls" at bounding box center [141, 21] width 26 height 8
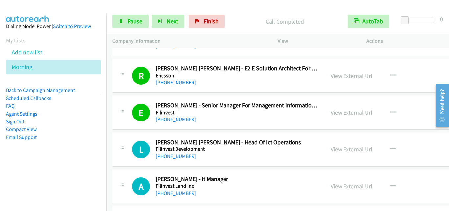
click at [125, 138] on div "L Callback Scheduled [PERSON_NAME] [PERSON_NAME] - Head Of Ict Operations Filin…" at bounding box center [312, 149] width 401 height 34
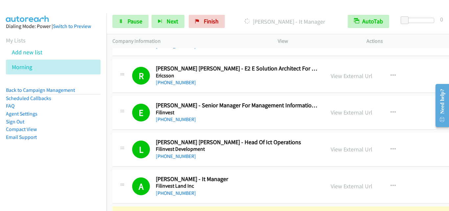
click at [128, 164] on div "L Callback Scheduled [PERSON_NAME] [PERSON_NAME] - Head Of Ict Operations Filin…" at bounding box center [312, 149] width 401 height 34
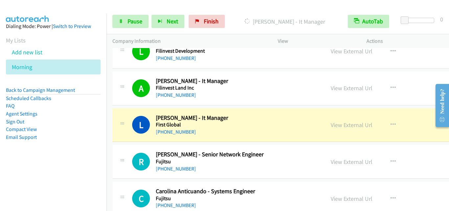
scroll to position [4668, 0]
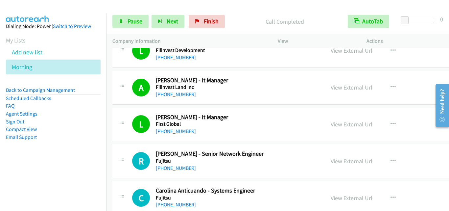
click at [131, 147] on div "R Callback Scheduled [PERSON_NAME] - Senior Network Engineer Fujitsu [GEOGRAPHI…" at bounding box center [312, 161] width 401 height 34
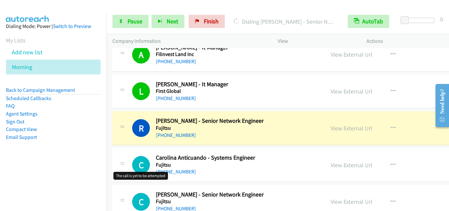
scroll to position [4734, 0]
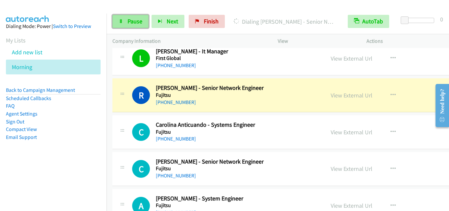
click at [130, 19] on span "Pause" at bounding box center [135, 21] width 15 height 8
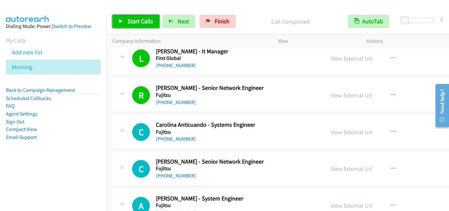
click at [125, 20] on link "Start Calls" at bounding box center [135, 21] width 47 height 13
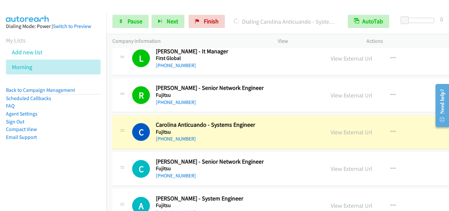
click at [122, 146] on div "C Callback Scheduled Carolina Anticuando - Systems Engineer Fujitsu [GEOGRAPHIC…" at bounding box center [312, 132] width 401 height 34
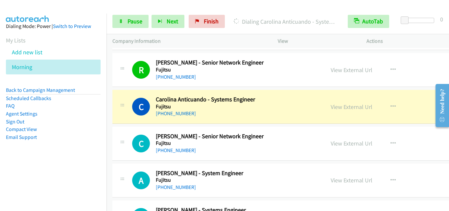
scroll to position [4767, 0]
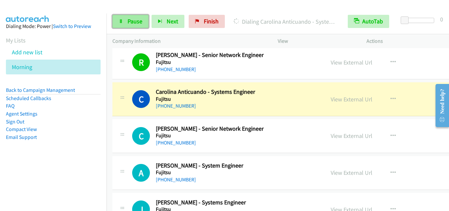
click at [132, 23] on span "Pause" at bounding box center [135, 21] width 15 height 8
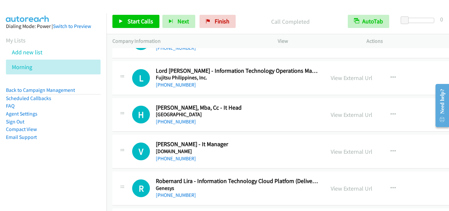
scroll to position [5260, 0]
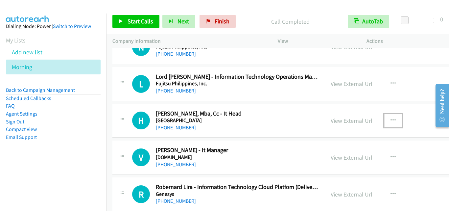
click at [391, 120] on icon "button" at bounding box center [393, 120] width 5 height 5
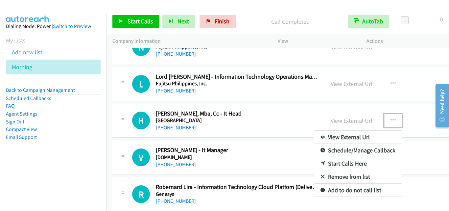
click at [351, 162] on link "Start Calls Here" at bounding box center [357, 163] width 87 height 13
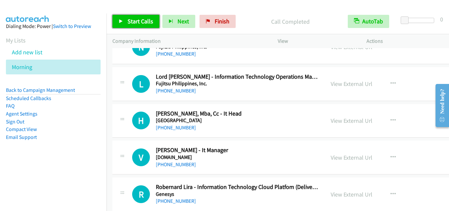
click at [142, 19] on span "Start Calls" at bounding box center [141, 21] width 26 height 8
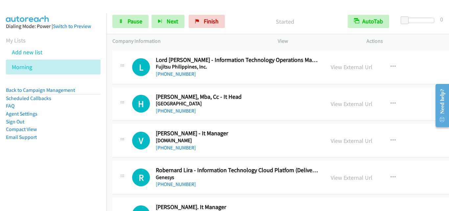
scroll to position [5293, 0]
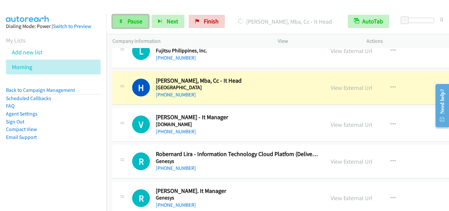
click at [127, 17] on link "Pause" at bounding box center [130, 21] width 36 height 13
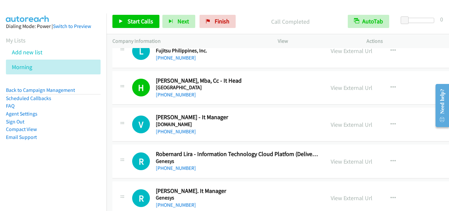
click at [138, 107] on td "V Callback Scheduled [PERSON_NAME] - It Manager [DOMAIN_NAME] [GEOGRAPHIC_DATA]…" at bounding box center [313, 124] width 413 height 37
click at [134, 21] on span "Start Calls" at bounding box center [141, 21] width 26 height 8
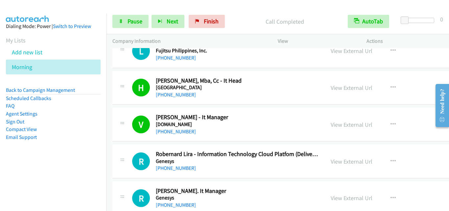
click at [31, 163] on aside "Dialing Mode: Power | Switch to Preview My Lists Add new list Morning Back to C…" at bounding box center [53, 91] width 107 height 157
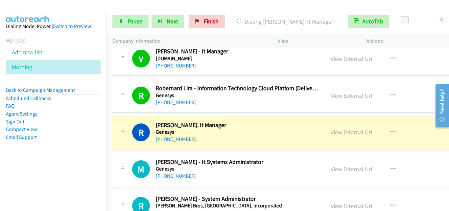
scroll to position [5424, 0]
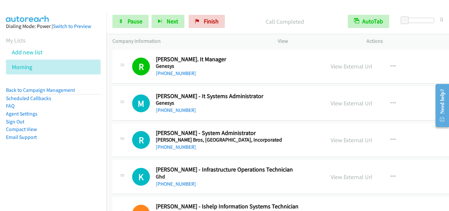
click at [140, 123] on div "R Callback Scheduled [PERSON_NAME] - System Administrator [PERSON_NAME] Bros, […" at bounding box center [312, 140] width 401 height 34
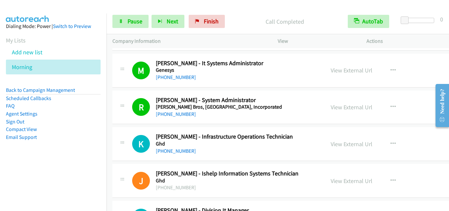
click at [129, 155] on div "K Callback Scheduled [PERSON_NAME] - Infrastructure Operations Technician Ghd […" at bounding box center [312, 144] width 401 height 34
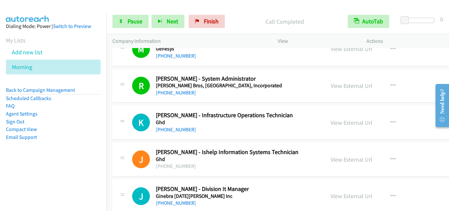
scroll to position [5490, 0]
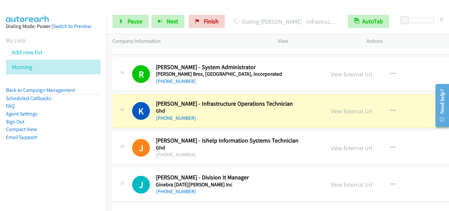
click at [120, 149] on div at bounding box center [122, 146] width 8 height 18
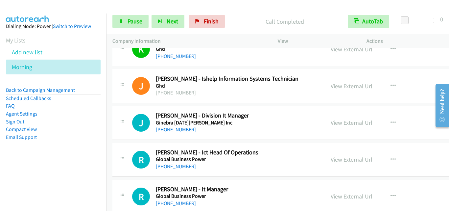
scroll to position [5556, 0]
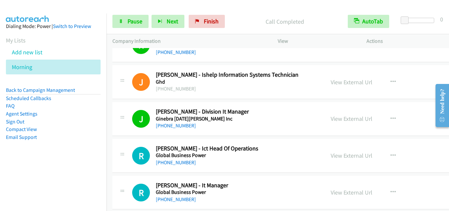
click at [121, 139] on div "R Callback Scheduled [PERSON_NAME] - Ict Head Of Operations Global Business Pow…" at bounding box center [312, 156] width 401 height 34
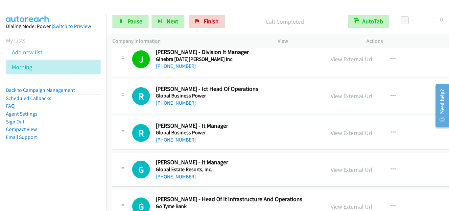
scroll to position [5621, 0]
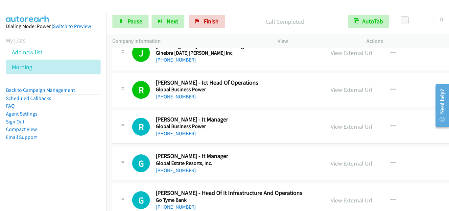
click at [124, 137] on div "R Callback Scheduled [PERSON_NAME] - It Manager Global Business Power [GEOGRAPH…" at bounding box center [218, 127] width 201 height 22
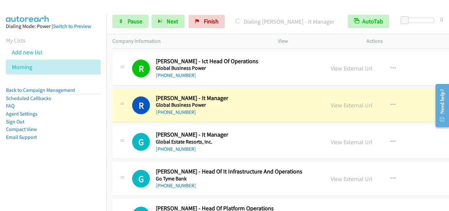
scroll to position [5654, 0]
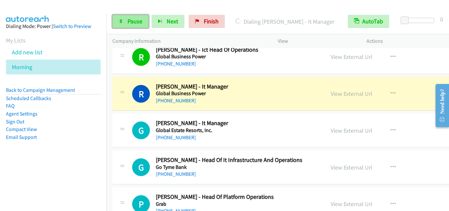
click at [128, 19] on span "Pause" at bounding box center [135, 21] width 15 height 8
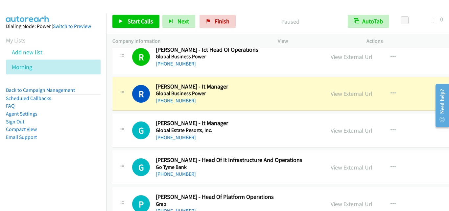
click at [118, 111] on td "R Callback Scheduled [PERSON_NAME] - It Manager Global Business Power [GEOGRAPH…" at bounding box center [313, 93] width 413 height 37
click at [115, 83] on div "R Callback Scheduled [PERSON_NAME] - It Manager Global Business Power [GEOGRAPH…" at bounding box center [218, 94] width 212 height 22
click at [115, 104] on div "R Callback Scheduled [PERSON_NAME] - It Manager Global Business Power [GEOGRAPH…" at bounding box center [218, 94] width 212 height 22
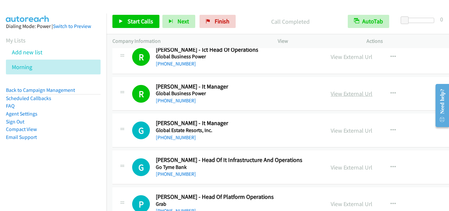
click at [352, 95] on link "View External Url" at bounding box center [352, 94] width 42 height 8
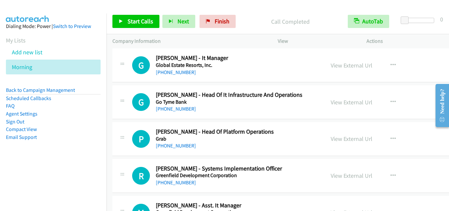
scroll to position [5720, 0]
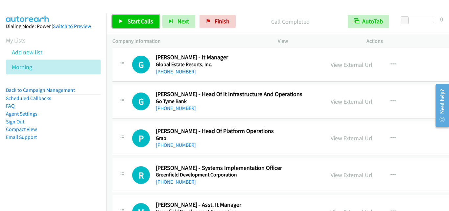
click at [127, 17] on link "Start Calls" at bounding box center [135, 21] width 47 height 13
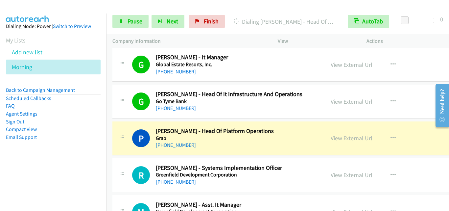
click at [127, 152] on div "P Callback Scheduled [PERSON_NAME] - Head Of Platform Operations Grab [GEOGRAPH…" at bounding box center [312, 138] width 401 height 34
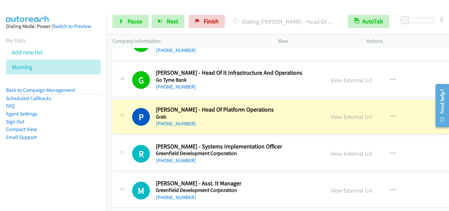
scroll to position [5753, 0]
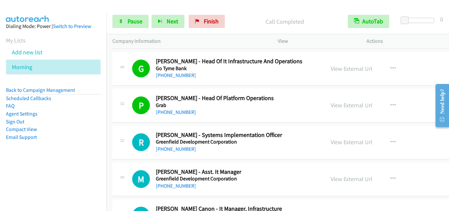
click at [123, 133] on div at bounding box center [122, 140] width 8 height 18
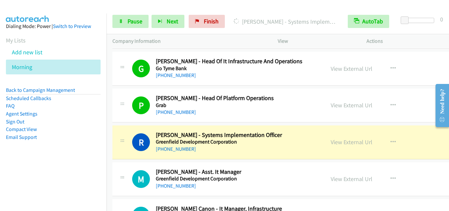
click at [11, 182] on nav "Dialing Mode: Power | Switch to Preview My Lists Add new list Morning Back to C…" at bounding box center [53, 118] width 107 height 211
click at [134, 20] on span "Pause" at bounding box center [135, 21] width 15 height 8
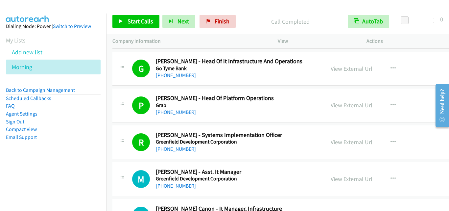
click at [127, 142] on div "R Callback Scheduled [PERSON_NAME] - Systems Implementation Officer Greenfield …" at bounding box center [218, 142] width 201 height 22
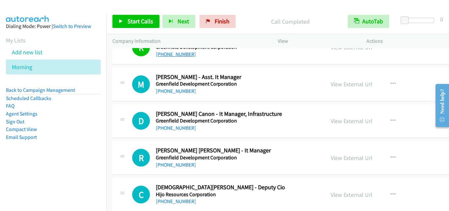
scroll to position [5851, 0]
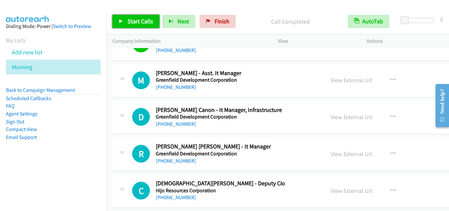
click at [144, 24] on span "Start Calls" at bounding box center [141, 21] width 26 height 8
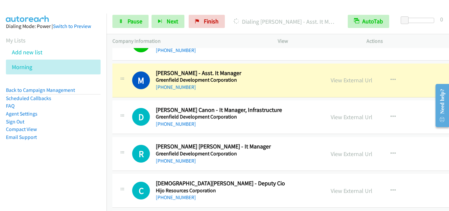
click at [132, 143] on div "R Callback Scheduled [PERSON_NAME] [PERSON_NAME] - It Manager Greenfield Develo…" at bounding box center [225, 154] width 187 height 22
click at [130, 21] on span "Pause" at bounding box center [135, 21] width 15 height 8
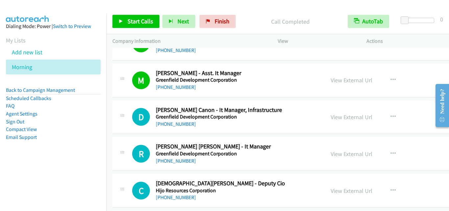
click at [111, 111] on td "D Callback Scheduled [PERSON_NAME] Canon - It Manager, Infrastructure Greenfiel…" at bounding box center [313, 117] width 413 height 37
click at [126, 24] on link "Start Calls" at bounding box center [135, 21] width 47 height 13
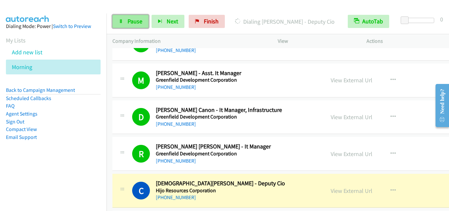
click at [132, 20] on span "Pause" at bounding box center [135, 21] width 15 height 8
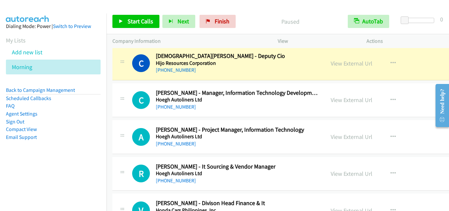
scroll to position [5983, 0]
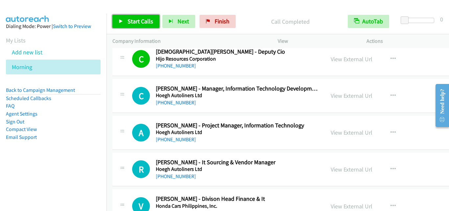
click at [142, 17] on link "Start Calls" at bounding box center [135, 21] width 47 height 13
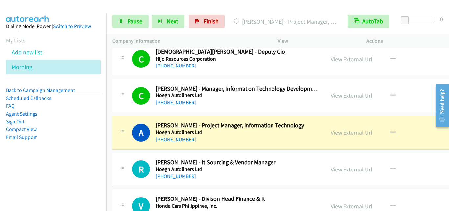
click at [126, 12] on div "Start Calls Pause Next Finish [PERSON_NAME] - Project Manager, Information Tech…" at bounding box center [278, 21] width 343 height 25
click at [129, 25] on link "Pause" at bounding box center [130, 21] width 36 height 13
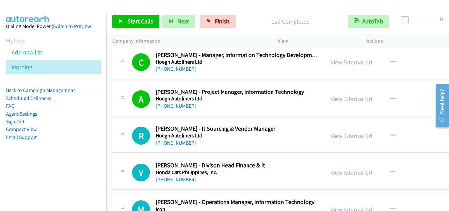
scroll to position [6049, 0]
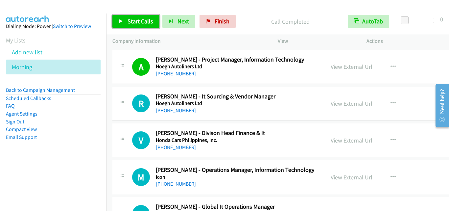
click at [139, 22] on span "Start Calls" at bounding box center [141, 21] width 26 height 8
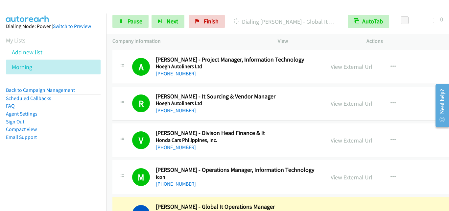
click at [124, 157] on div "V Callback Scheduled [PERSON_NAME] - Divison Head Finance & It Honda Cars [GEOG…" at bounding box center [312, 140] width 401 height 34
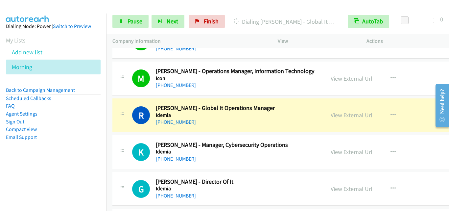
scroll to position [6180, 0]
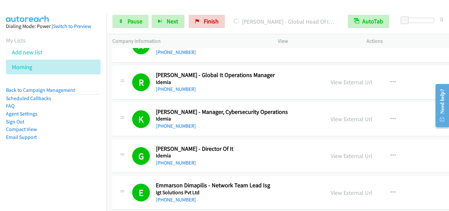
click at [124, 153] on icon at bounding box center [122, 153] width 8 height 3
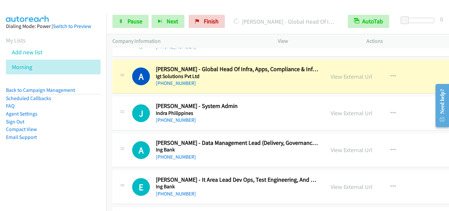
scroll to position [6345, 0]
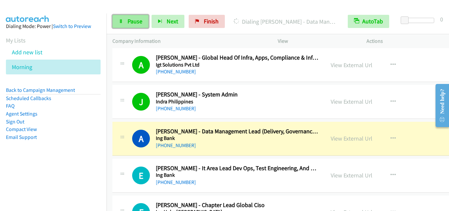
click at [126, 23] on link "Pause" at bounding box center [130, 21] width 36 height 13
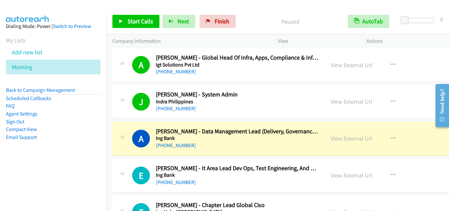
click at [120, 86] on div "J Callback Scheduled [PERSON_NAME] - System Admin Indra [GEOGRAPHIC_DATA] [GEOG…" at bounding box center [312, 102] width 401 height 34
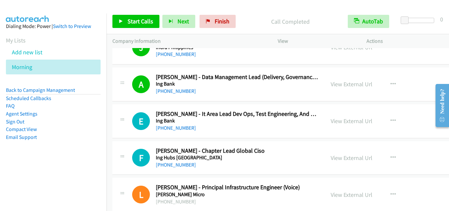
scroll to position [6410, 0]
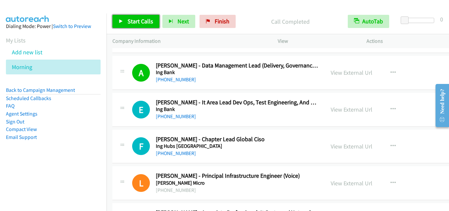
drag, startPoint x: 144, startPoint y: 18, endPoint x: 213, endPoint y: 55, distance: 77.9
click at [144, 19] on span "Start Calls" at bounding box center [141, 21] width 26 height 8
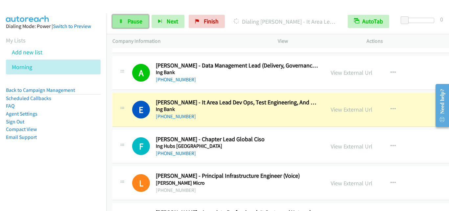
click at [127, 18] on link "Pause" at bounding box center [130, 21] width 36 height 13
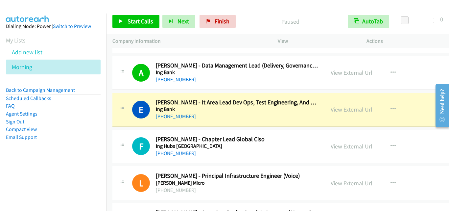
click at [165, 43] on p "Company Information" at bounding box center [189, 41] width 154 height 8
click at [128, 121] on div "E Callback Scheduled [PERSON_NAME] - It Area Lead Dev Ops, Test Engineering, An…" at bounding box center [312, 110] width 401 height 34
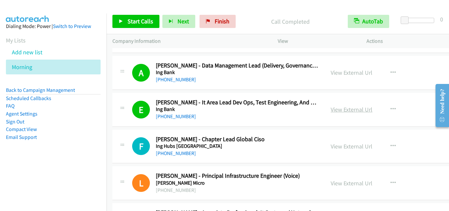
click at [344, 110] on link "View External Url" at bounding box center [352, 110] width 42 height 8
click at [126, 108] on icon at bounding box center [122, 108] width 8 height 3
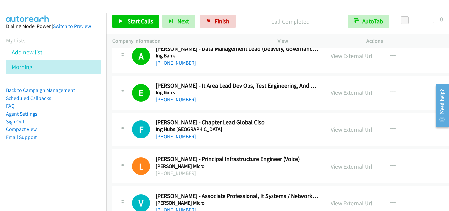
scroll to position [6443, 0]
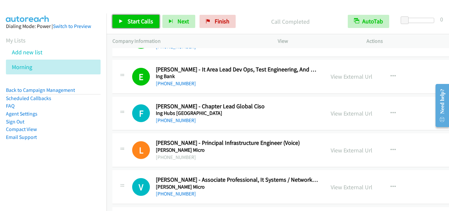
click at [134, 19] on span "Start Calls" at bounding box center [141, 21] width 26 height 8
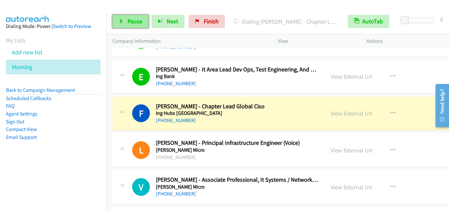
click at [133, 18] on span "Pause" at bounding box center [135, 21] width 15 height 8
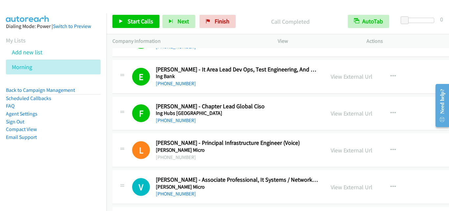
click at [136, 130] on div "F Callback Scheduled [PERSON_NAME] - Chapter Lead Global Ciso Ing Hubs [GEOGRAP…" at bounding box center [312, 114] width 401 height 34
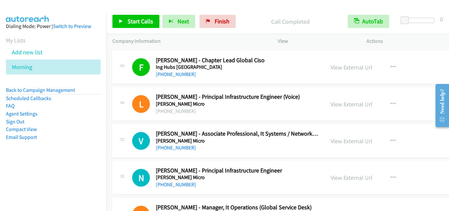
scroll to position [6509, 0]
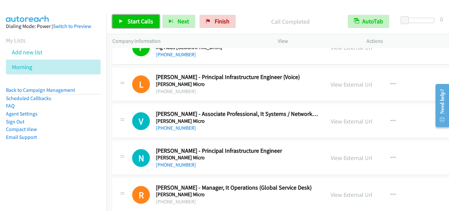
click at [133, 22] on span "Start Calls" at bounding box center [141, 21] width 26 height 8
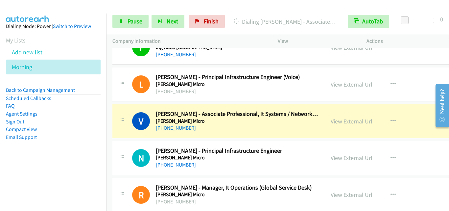
click at [124, 146] on div "N Callback Scheduled [PERSON_NAME] - Principal Infrastructure Engineer [PERSON_…" at bounding box center [312, 158] width 401 height 34
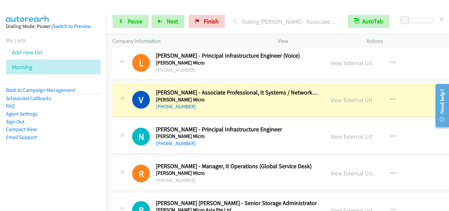
scroll to position [6542, 0]
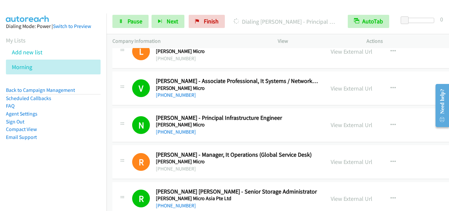
click at [115, 110] on div "N Callback Scheduled [PERSON_NAME] - Principal Infrastructure Engineer [PERSON_…" at bounding box center [312, 125] width 401 height 34
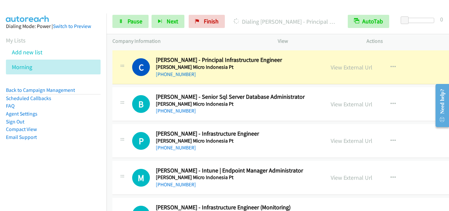
scroll to position [6706, 0]
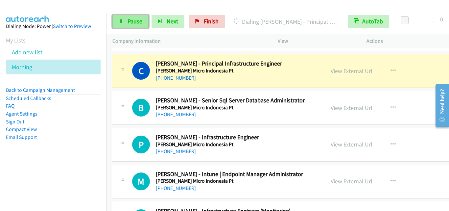
click at [132, 22] on span "Pause" at bounding box center [135, 21] width 15 height 8
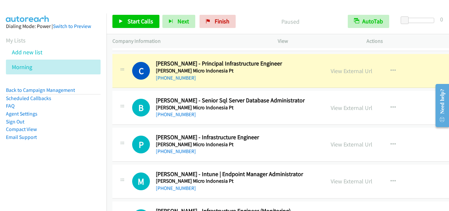
click at [117, 127] on td "P Callback Scheduled [PERSON_NAME] - Infrastructure Engineer [PERSON_NAME] Micr…" at bounding box center [313, 144] width 413 height 37
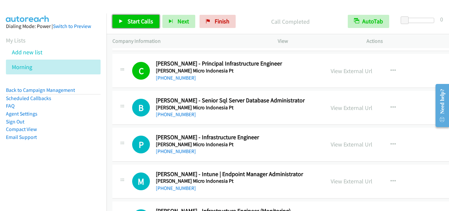
click at [125, 23] on link "Start Calls" at bounding box center [135, 21] width 47 height 13
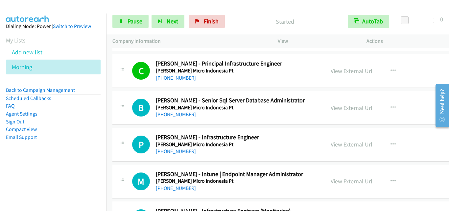
click at [132, 84] on div "C Callback Scheduled [PERSON_NAME] - Principal Infrastructure Engineer [PERSON_…" at bounding box center [312, 71] width 401 height 34
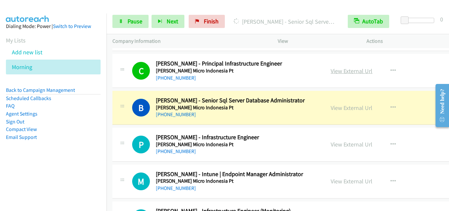
click at [345, 74] on link "View External Url" at bounding box center [352, 71] width 42 height 8
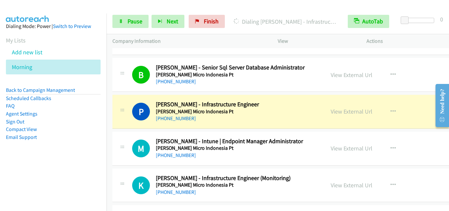
scroll to position [6772, 0]
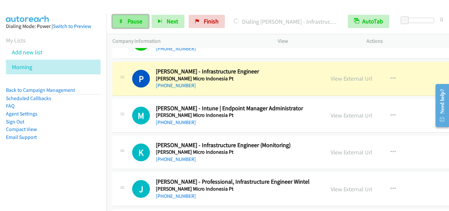
click at [131, 17] on link "Pause" at bounding box center [130, 21] width 36 height 13
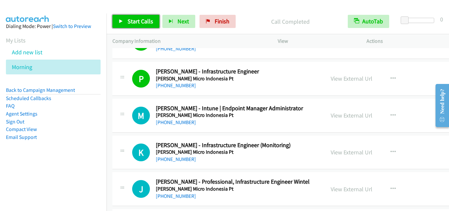
click at [132, 24] on span "Start Calls" at bounding box center [141, 21] width 26 height 8
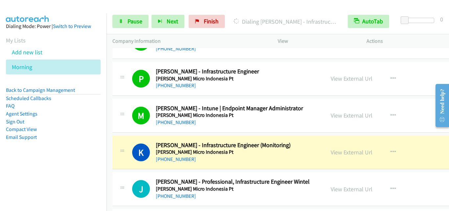
click at [124, 141] on div at bounding box center [122, 150] width 8 height 18
click at [145, 19] on link "Pause" at bounding box center [130, 21] width 36 height 13
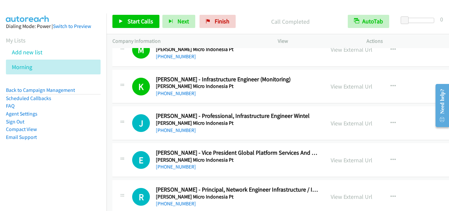
scroll to position [7002, 0]
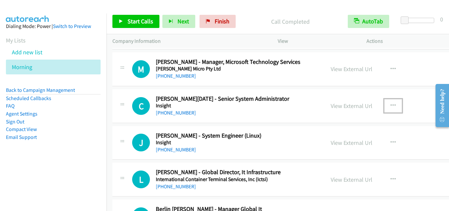
click at [391, 105] on icon "button" at bounding box center [393, 105] width 5 height 5
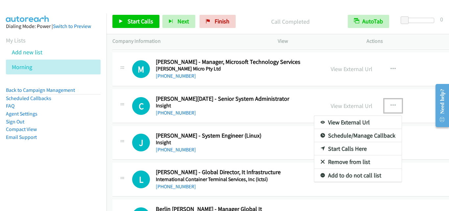
click at [355, 146] on link "Start Calls Here" at bounding box center [357, 148] width 87 height 13
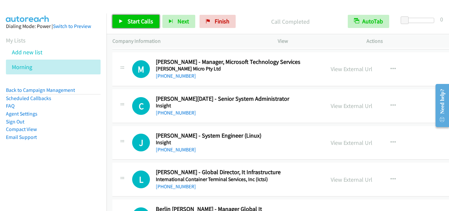
click at [144, 20] on span "Start Calls" at bounding box center [141, 21] width 26 height 8
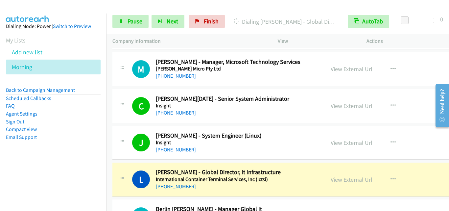
click at [116, 151] on div "J Callback Scheduled [PERSON_NAME] - System Engineer (Linux) Insight [GEOGRAPHI…" at bounding box center [218, 143] width 212 height 22
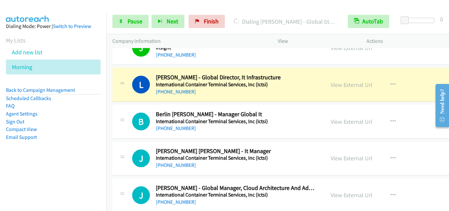
scroll to position [7101, 0]
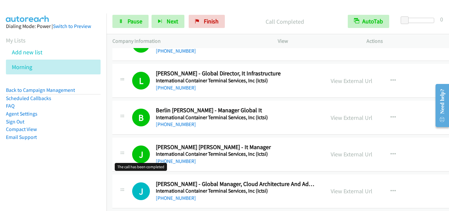
drag, startPoint x: 135, startPoint y: 153, endPoint x: 141, endPoint y: 160, distance: 8.9
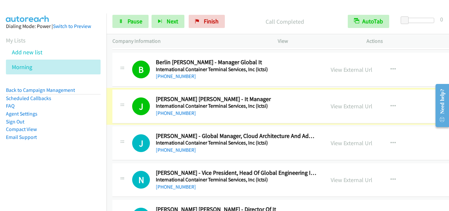
scroll to position [7166, 0]
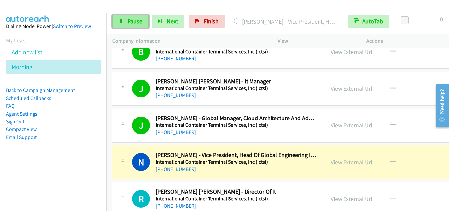
click at [121, 25] on link "Pause" at bounding box center [130, 21] width 36 height 13
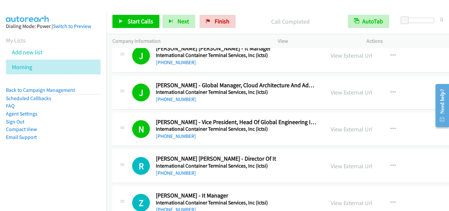
scroll to position [7265, 0]
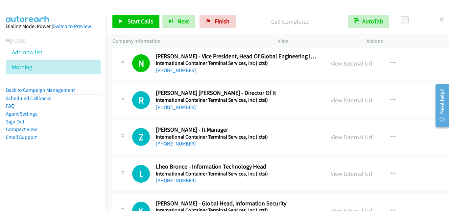
click at [116, 117] on div "R Callback Scheduled [PERSON_NAME] [PERSON_NAME] - Director Of It International…" at bounding box center [312, 100] width 401 height 34
click at [137, 20] on span "Start Calls" at bounding box center [141, 21] width 26 height 8
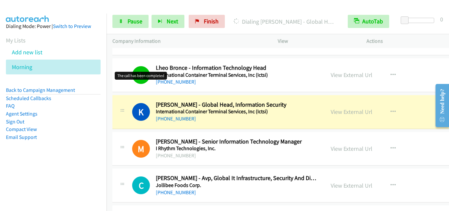
scroll to position [7397, 0]
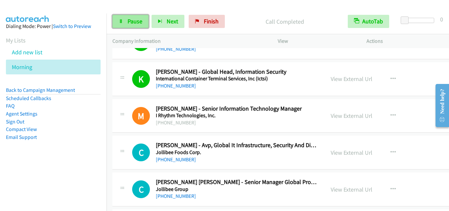
click at [122, 22] on icon at bounding box center [121, 21] width 5 height 5
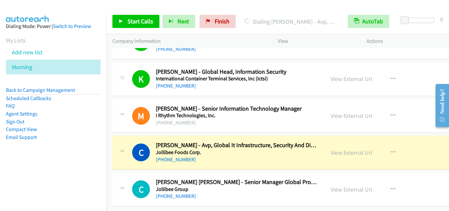
click at [121, 146] on div at bounding box center [122, 150] width 8 height 18
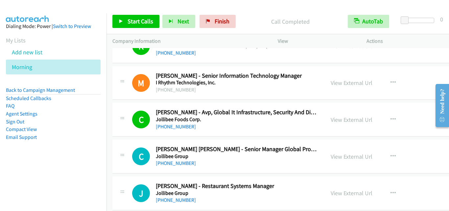
click at [119, 129] on div "C Callback Scheduled [PERSON_NAME] - Avp, Global It Infrastructure, Security An…" at bounding box center [218, 119] width 201 height 22
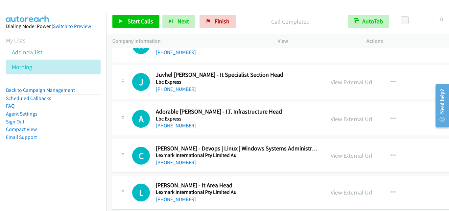
scroll to position [7692, 0]
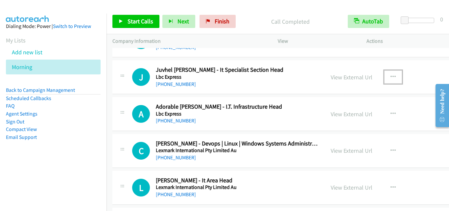
click at [391, 75] on icon "button" at bounding box center [393, 76] width 5 height 5
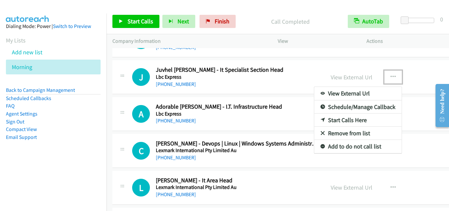
click at [350, 120] on link "Start Calls Here" at bounding box center [357, 119] width 87 height 13
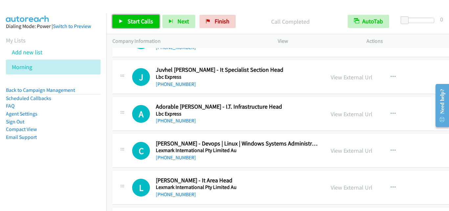
click at [129, 22] on span "Start Calls" at bounding box center [141, 21] width 26 height 8
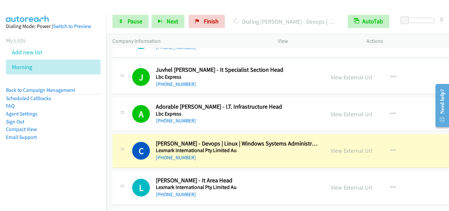
click at [84, 173] on nav "Dialing Mode: Power | Switch to Preview My Lists Add new list Morning Back to C…" at bounding box center [53, 118] width 107 height 211
click at [130, 16] on link "Pause" at bounding box center [130, 21] width 36 height 13
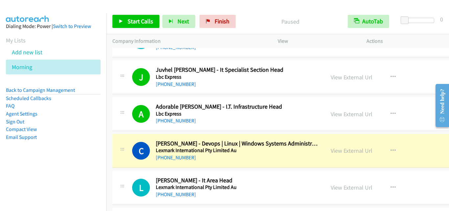
scroll to position [7725, 0]
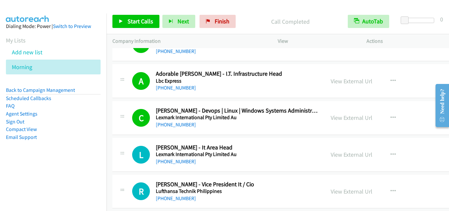
click at [115, 152] on div "L Callback Scheduled [PERSON_NAME] - It Area Head Lexmark International Pty Lim…" at bounding box center [218, 155] width 212 height 22
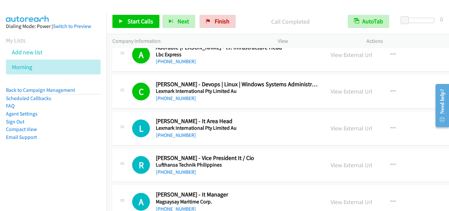
scroll to position [7758, 0]
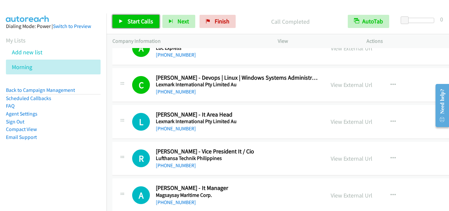
click at [136, 22] on span "Start Calls" at bounding box center [141, 21] width 26 height 8
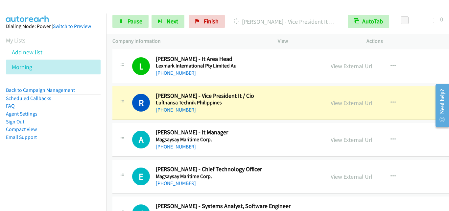
scroll to position [7824, 0]
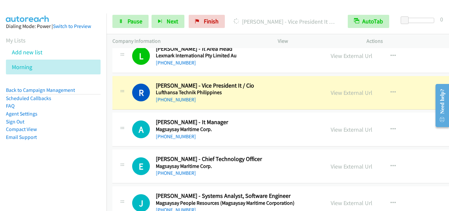
click at [120, 116] on div "A Callback Scheduled [PERSON_NAME] - It Manager Magsaysay Maritime Corp. [GEOGR…" at bounding box center [312, 129] width 401 height 34
click at [135, 21] on span "Pause" at bounding box center [135, 21] width 15 height 8
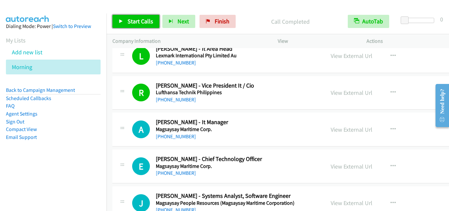
click at [132, 26] on link "Start Calls" at bounding box center [135, 21] width 47 height 13
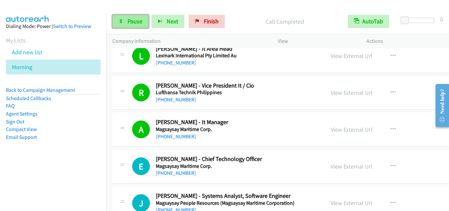
click at [124, 19] on link "Pause" at bounding box center [130, 21] width 36 height 13
